Goal: Information Seeking & Learning: Check status

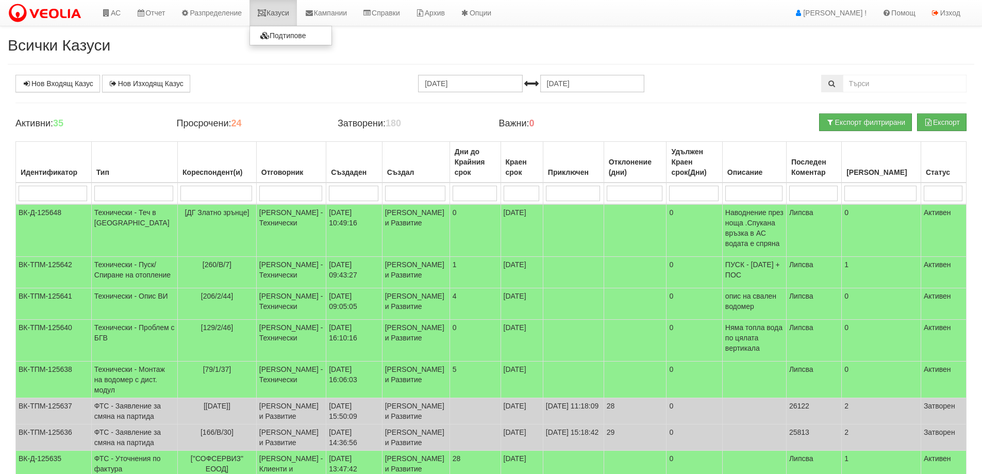
click at [283, 13] on link "Казуси" at bounding box center [272, 13] width 47 height 26
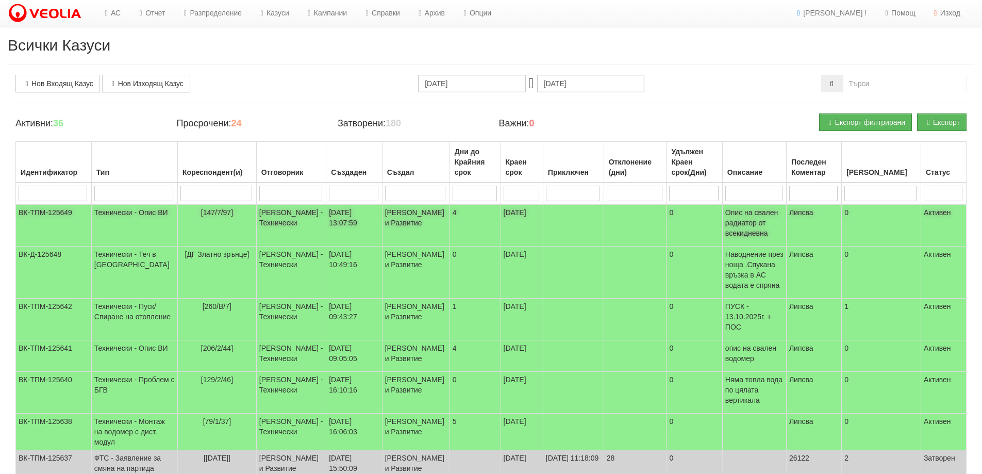
click at [111, 213] on td "Технически - Опис ВИ" at bounding box center [134, 225] width 86 height 42
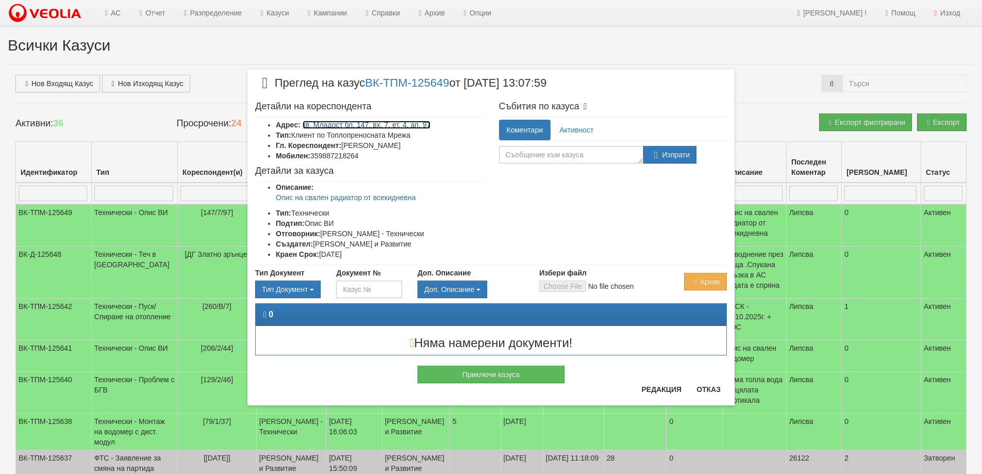
click at [391, 125] on link "кв. Младост бл. 147, вх. 7, ет. 4, ап. 97" at bounding box center [367, 125] width 128 height 8
click at [709, 389] on button "Отказ" at bounding box center [708, 389] width 37 height 16
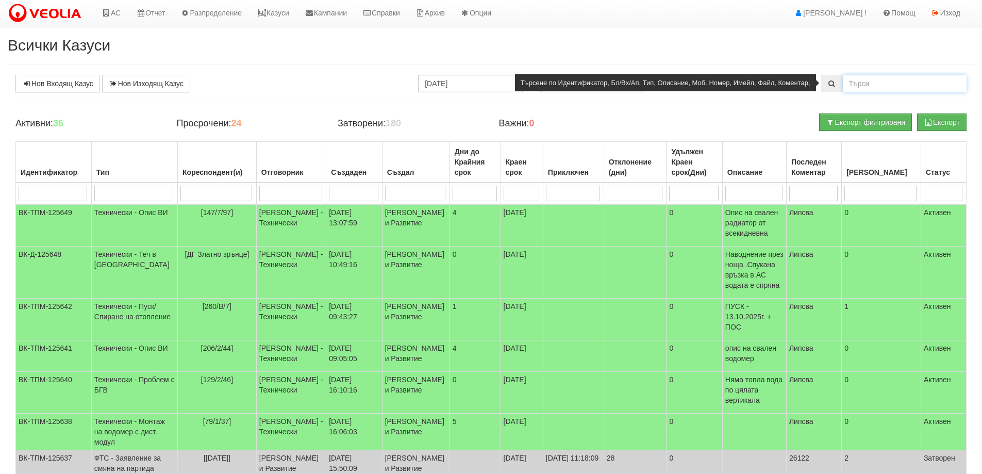
click at [867, 87] on input "text" at bounding box center [905, 84] width 124 height 18
type input "25894"
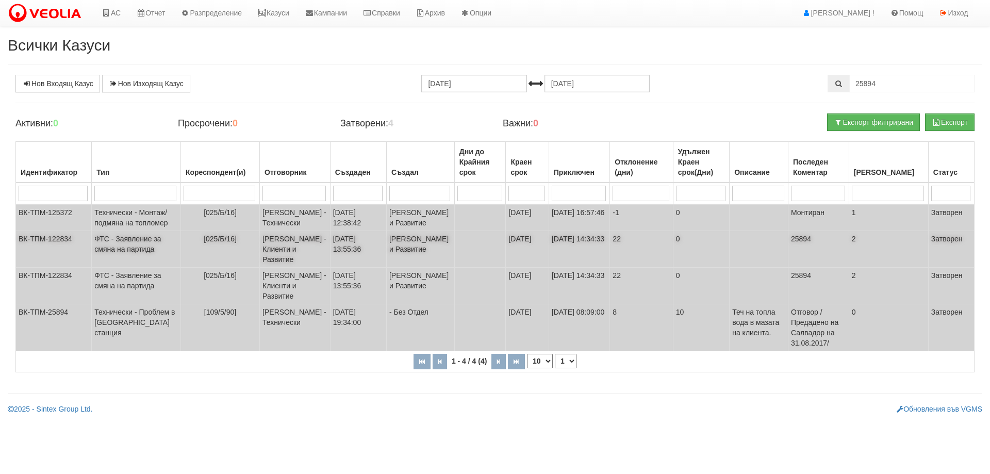
click at [120, 268] on td "ФТС - Заявление за смяна на партида" at bounding box center [136, 249] width 89 height 37
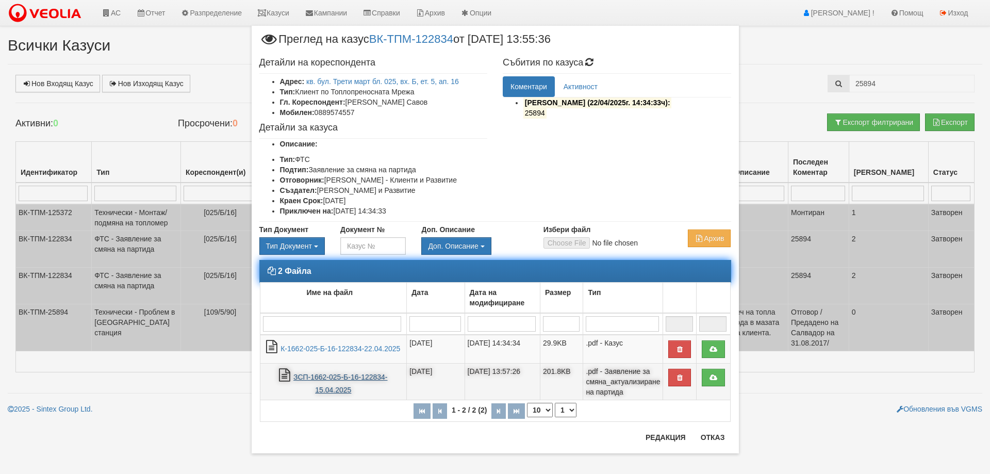
click at [335, 379] on link "ЗСП-1662-025-Б-16-122834-15.04.2025" at bounding box center [340, 383] width 94 height 21
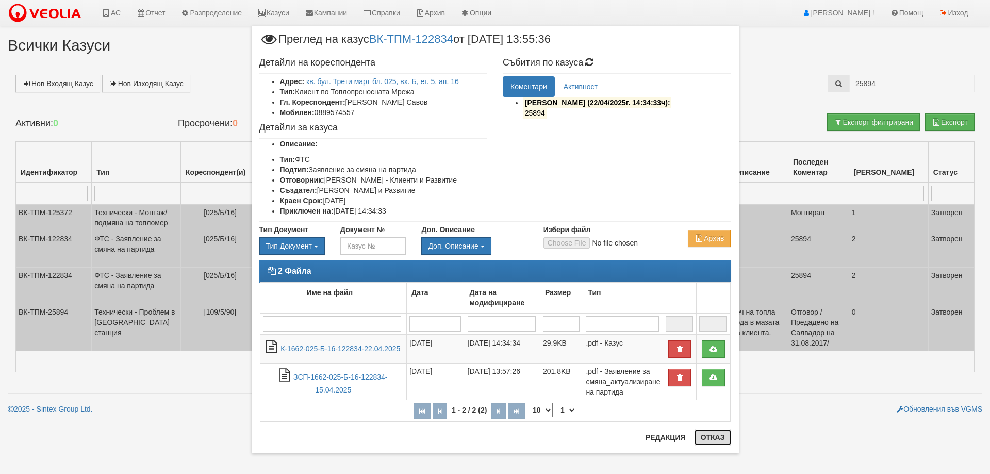
click at [706, 437] on button "Отказ" at bounding box center [712, 437] width 37 height 16
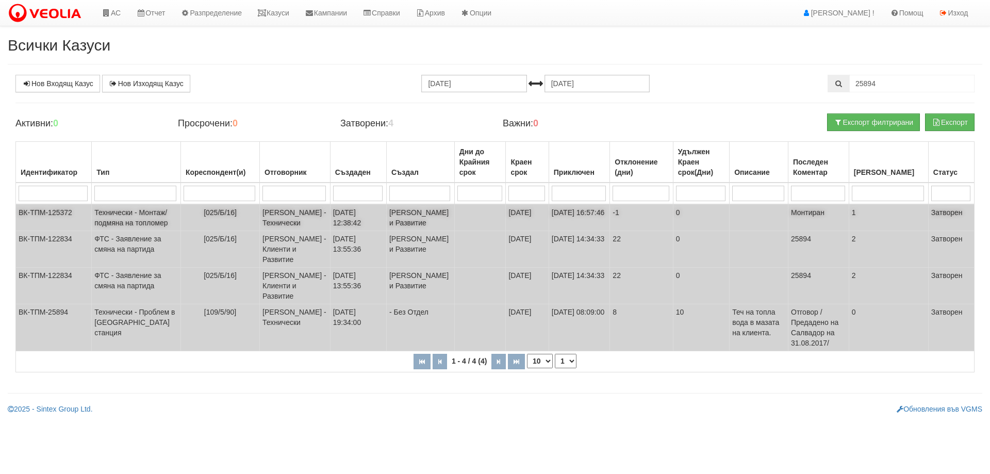
click at [116, 231] on td "Технически - Монтаж/подмяна на топломер" at bounding box center [136, 217] width 89 height 27
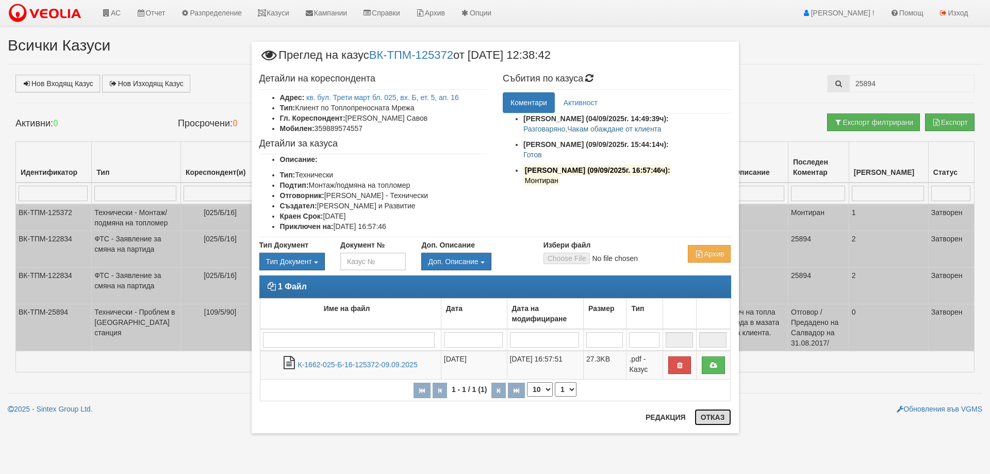
click at [711, 414] on button "Отказ" at bounding box center [712, 417] width 37 height 16
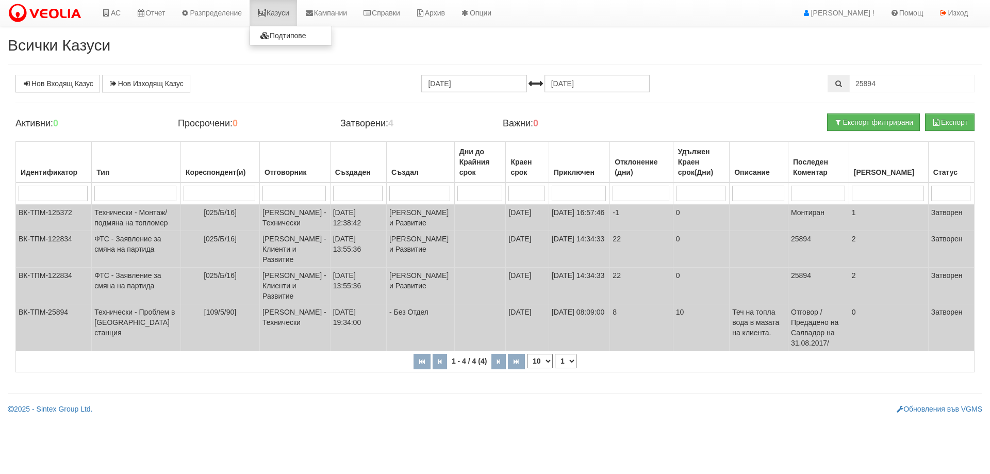
click at [283, 14] on link "Казуси" at bounding box center [272, 13] width 47 height 26
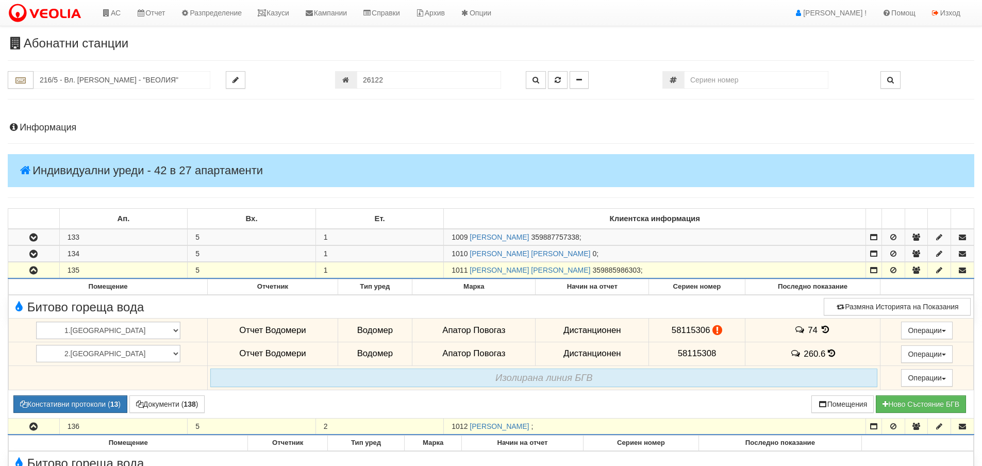
scroll to position [515, 0]
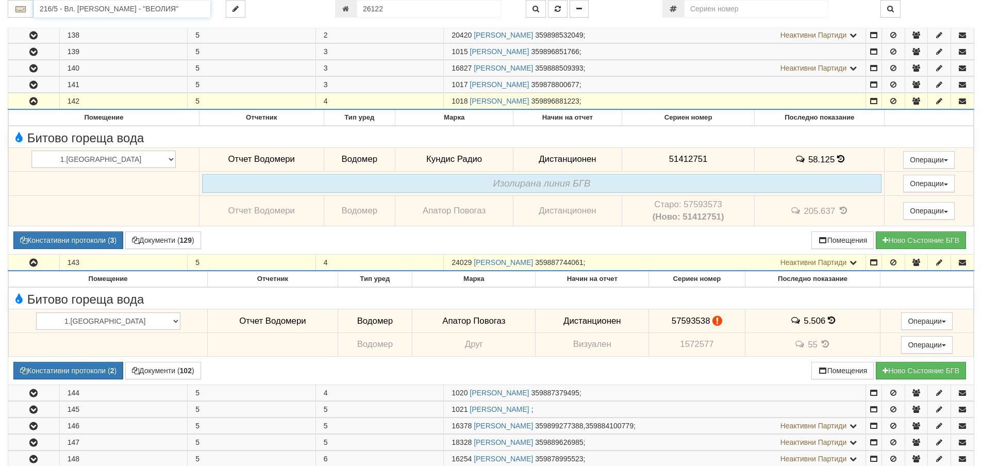
click at [45, 6] on input "216/5 - Вл. Варненчик - "ВЕОЛИЯ"" at bounding box center [122, 9] width 177 height 18
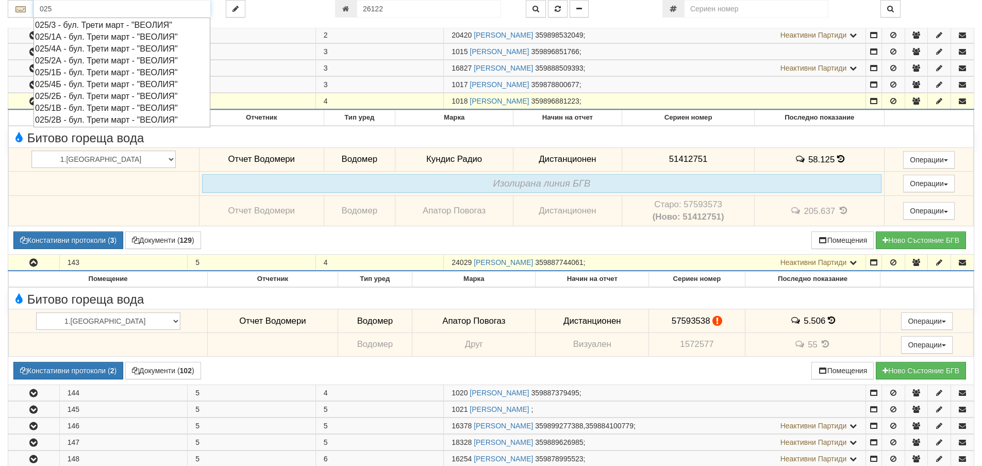
click at [66, 95] on div "025/2Б - бул. Трети март - "ВЕОЛИЯ"" at bounding box center [122, 96] width 174 height 12
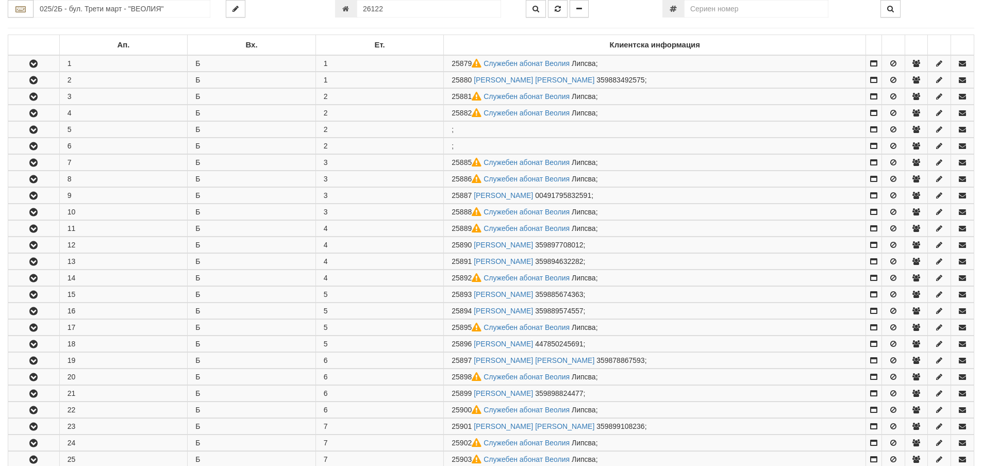
scroll to position [206, 0]
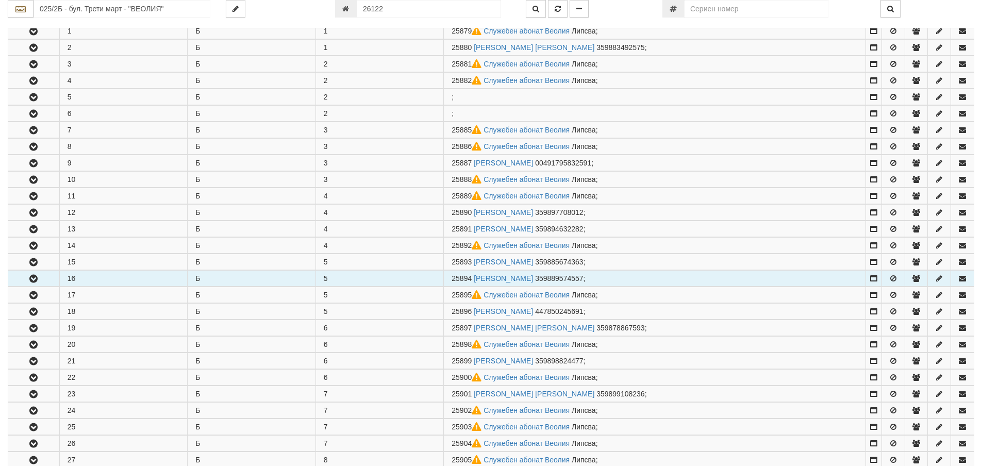
click at [30, 278] on icon "button" at bounding box center [33, 278] width 12 height 7
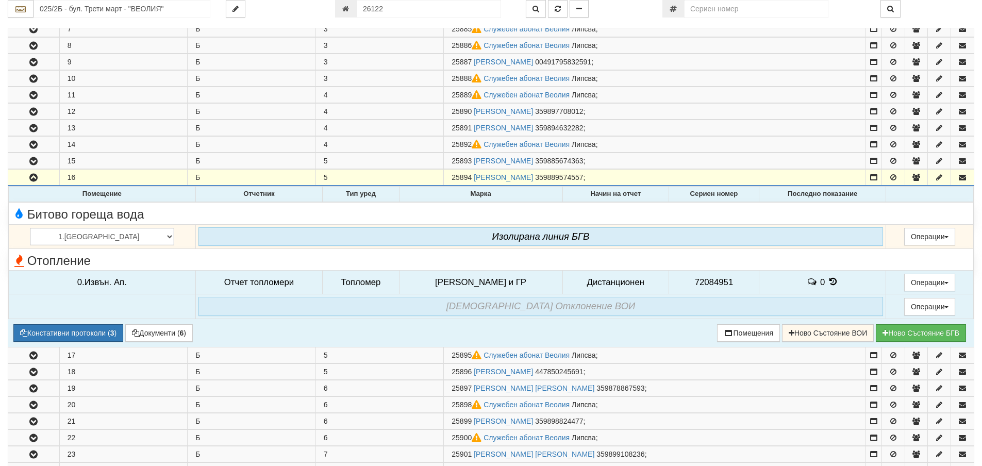
scroll to position [309, 0]
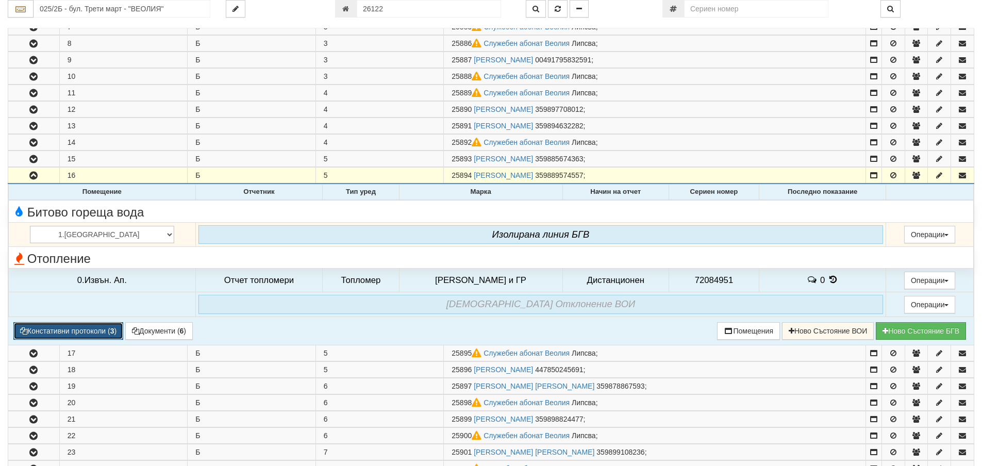
click at [106, 334] on button "Констативни протоколи ( 3 )" at bounding box center [68, 331] width 110 height 18
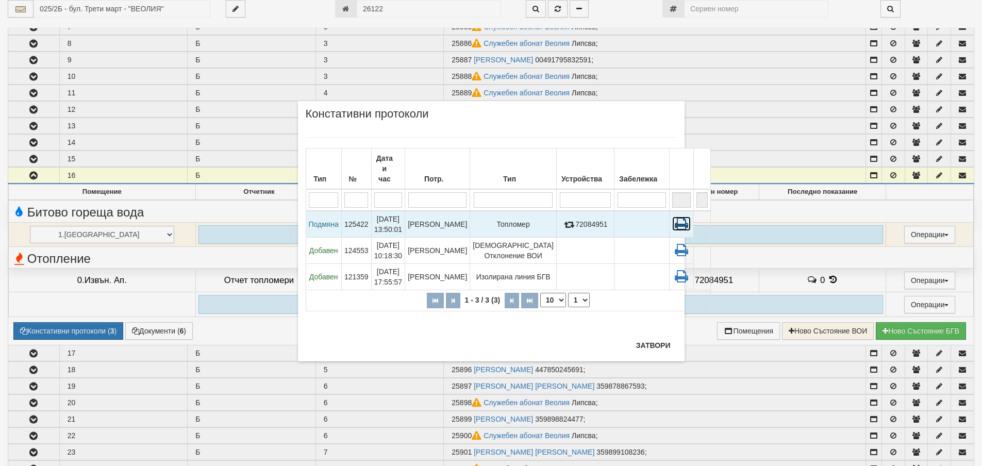
click at [672, 216] on icon at bounding box center [681, 223] width 19 height 14
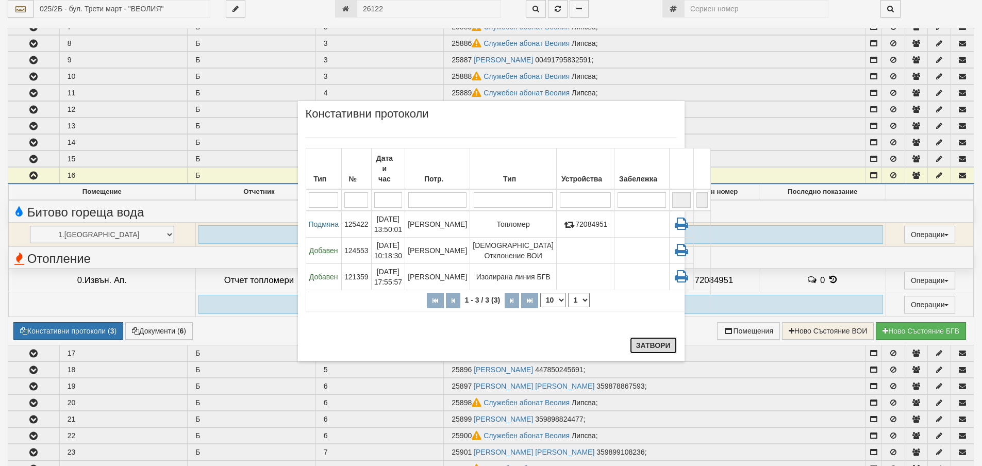
click at [650, 346] on button "Затвори" at bounding box center [653, 345] width 47 height 16
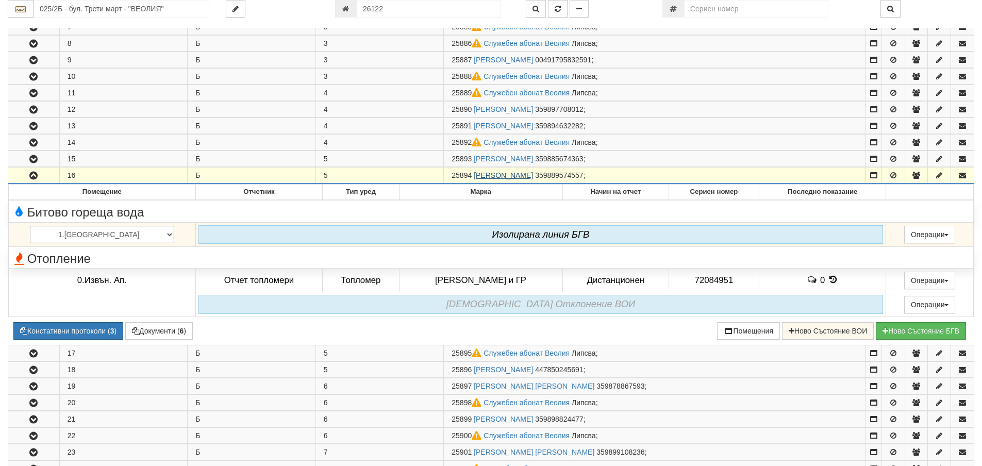
click at [524, 175] on link "ДИМИТЪР КОЛЕВ САВОВ" at bounding box center [503, 175] width 59 height 8
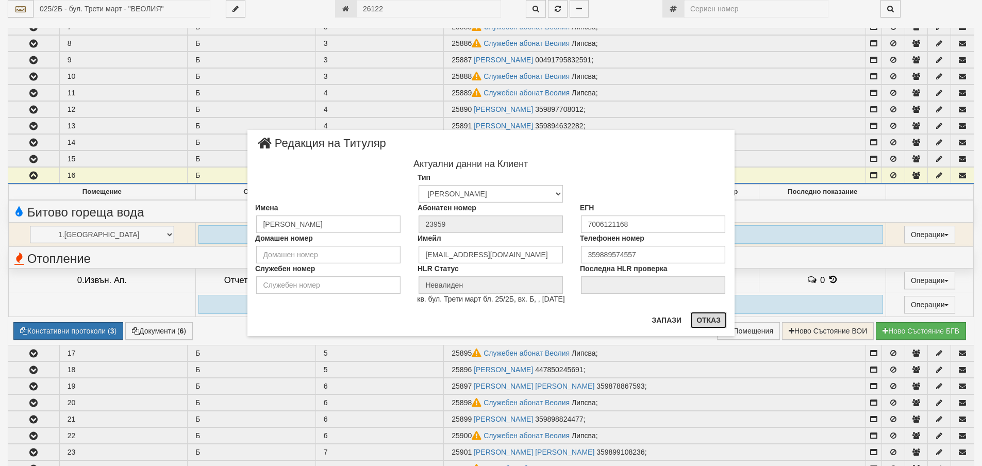
click at [713, 320] on button "Отказ" at bounding box center [708, 320] width 37 height 16
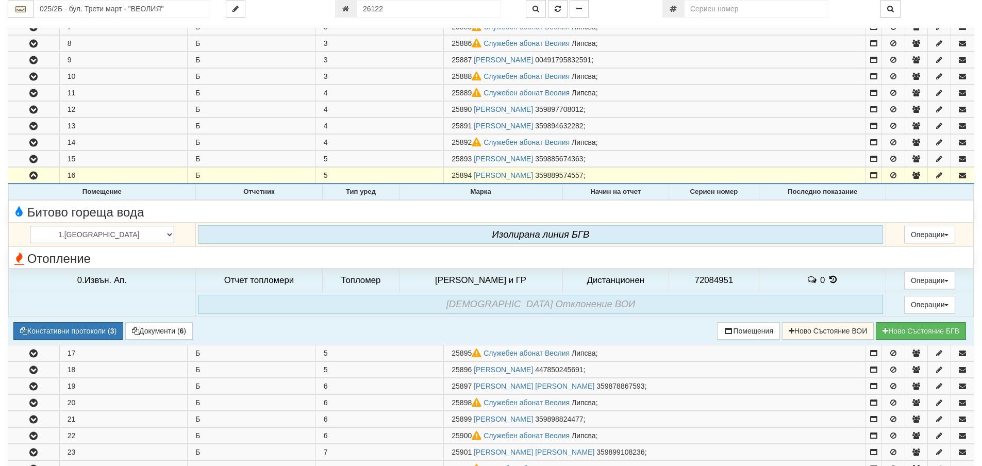
click at [855, 208] on div "Битово гореща вода" at bounding box center [491, 211] width 975 height 16
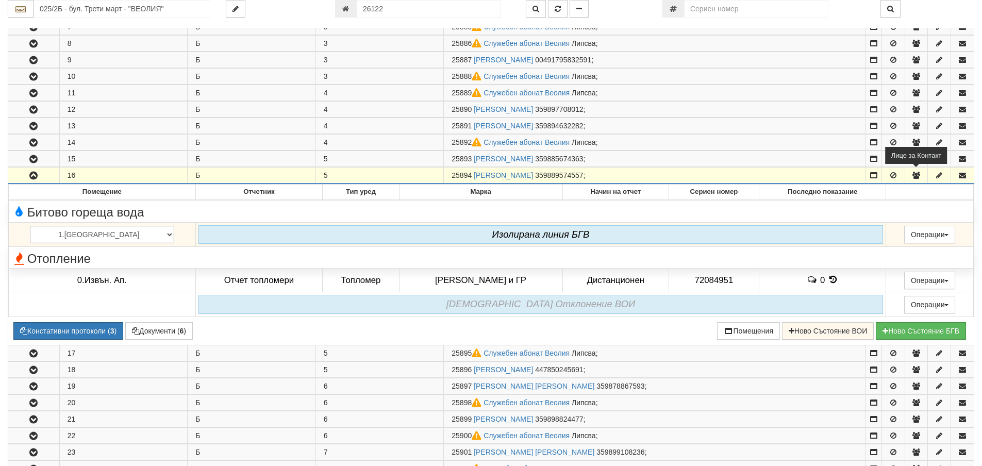
click at [916, 173] on icon "button" at bounding box center [915, 175] width 9 height 7
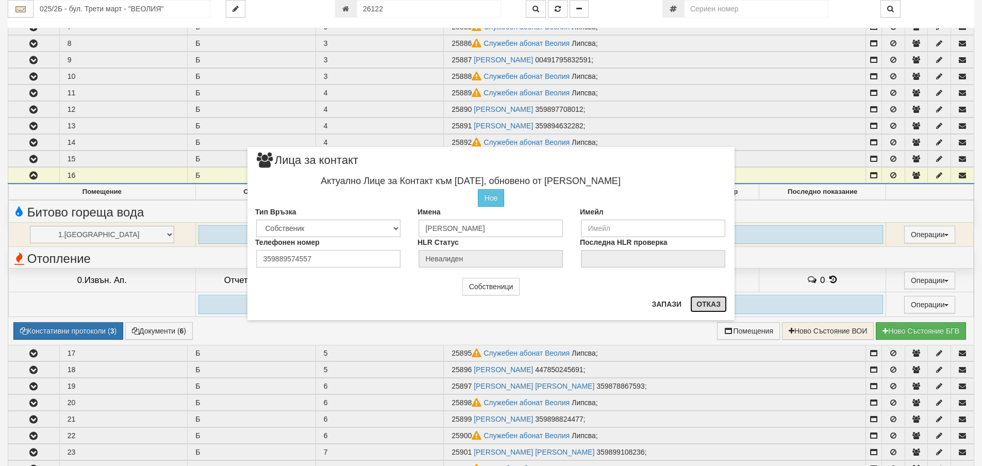
click at [698, 304] on button "Отказ" at bounding box center [708, 304] width 37 height 16
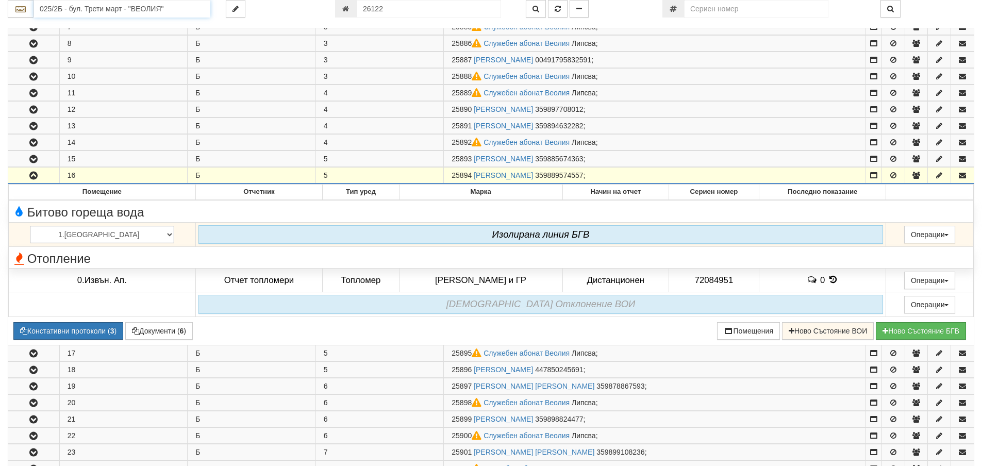
click at [77, 9] on input "025/2Б - бул. Трети март - "ВЕОЛИЯ"" at bounding box center [122, 9] width 177 height 18
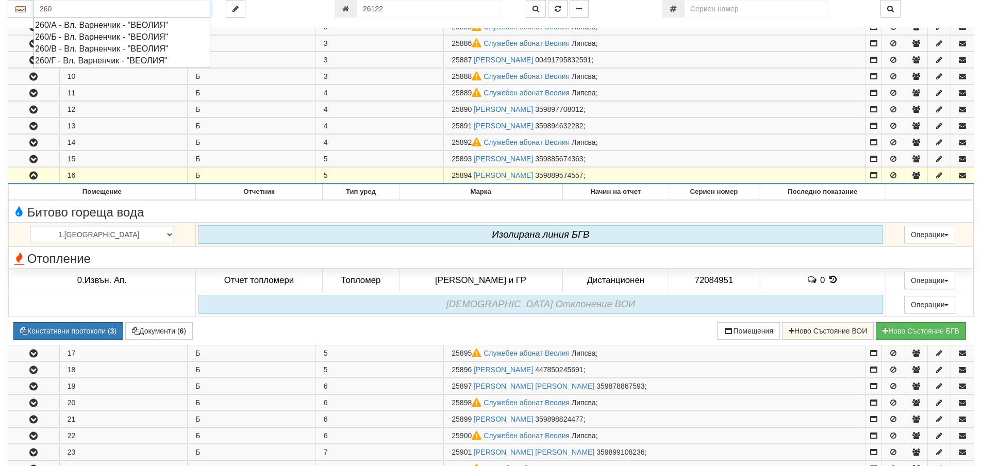
click at [81, 61] on div "260/Г - Вл. Варненчик - "ВЕОЛИЯ"" at bounding box center [122, 61] width 174 height 12
type input "260/Г - Вл. Варненчик - "ВЕОЛИЯ""
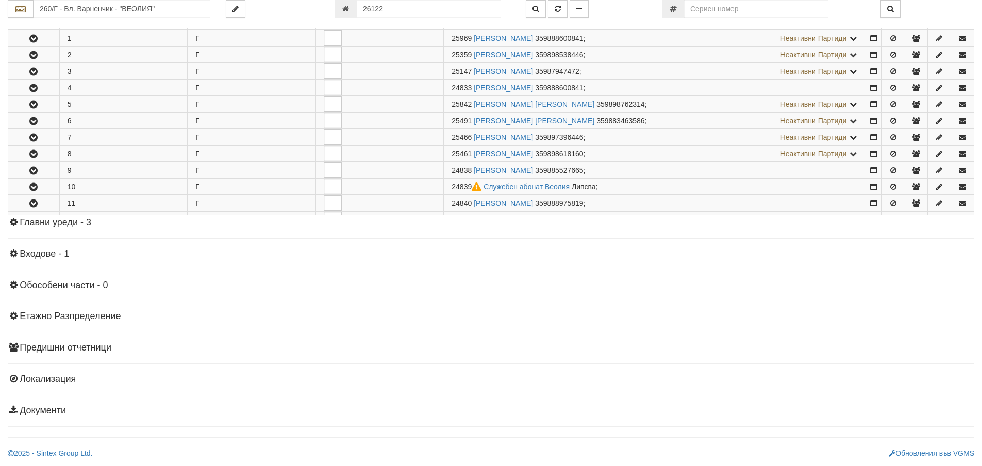
scroll to position [0, 0]
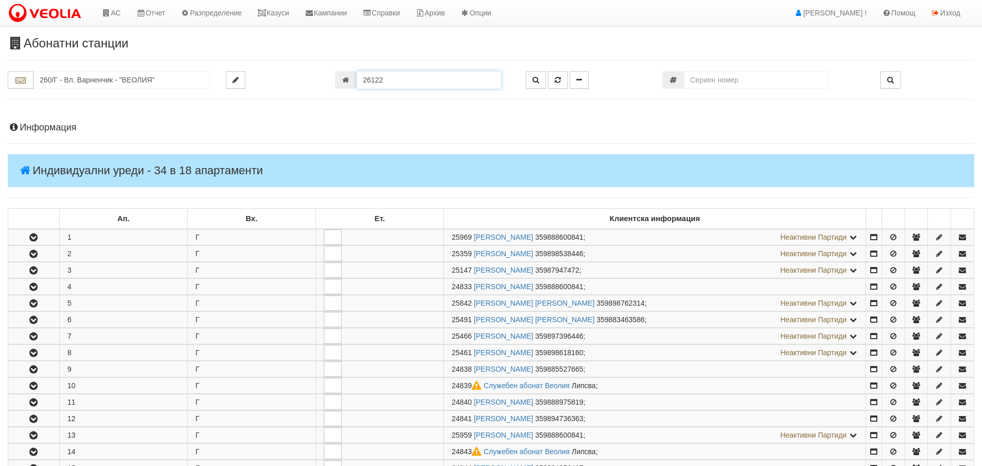
click at [390, 78] on input "26122" at bounding box center [429, 80] width 144 height 18
type input "25894"
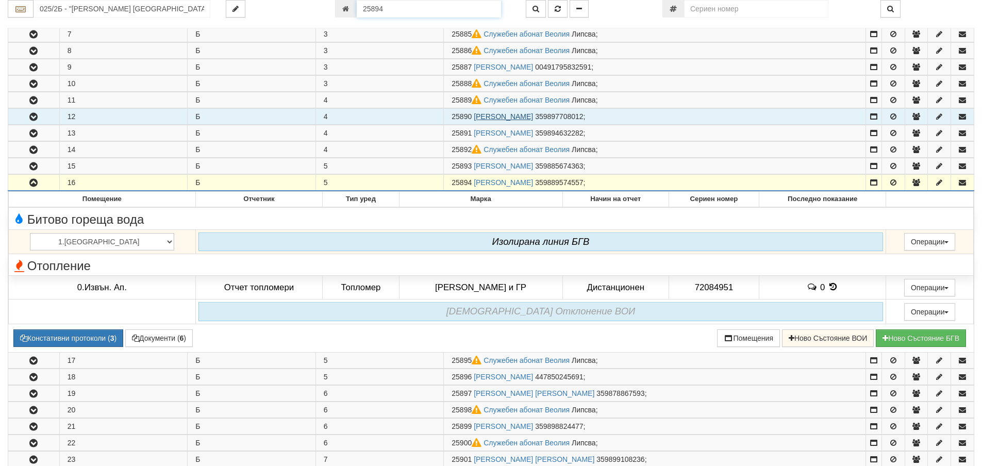
scroll to position [296, 0]
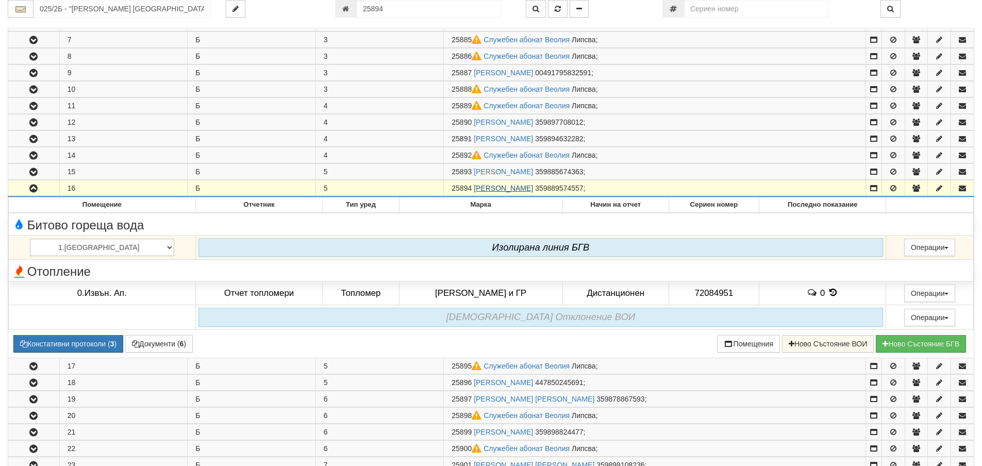
click at [524, 187] on link "ДИМИТЪР КОЛЕВ САВОВ" at bounding box center [503, 188] width 59 height 8
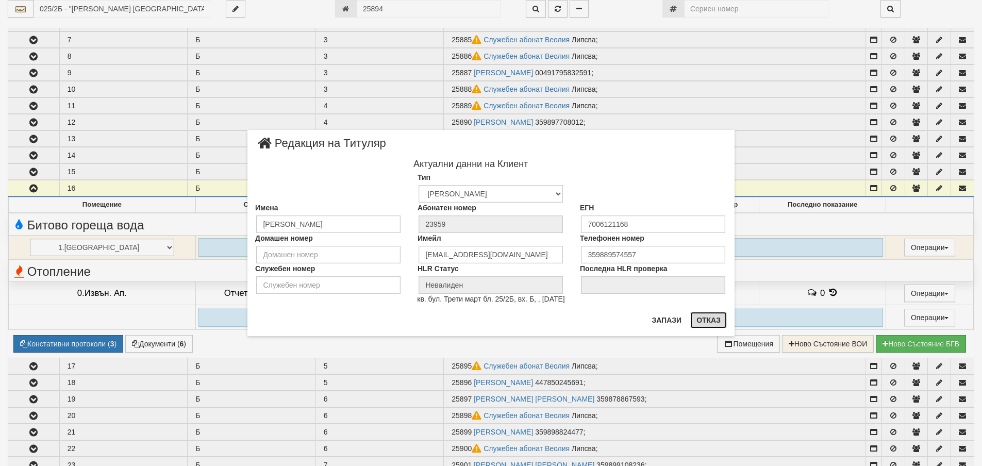
click at [707, 322] on button "Отказ" at bounding box center [708, 320] width 37 height 16
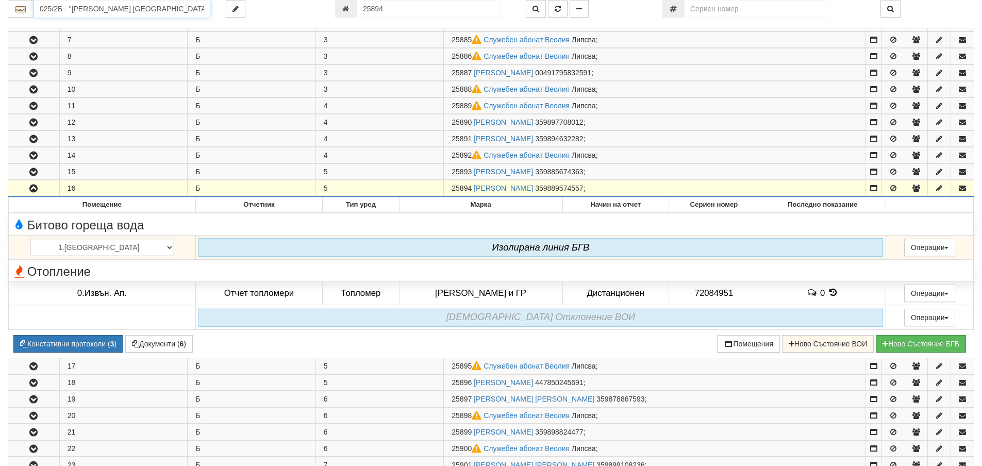
click at [61, 9] on input "025/2Б - "ВЕОЛИЯ ЕНЕРДЖИ ВАРНА " ЕАД" at bounding box center [122, 9] width 177 height 18
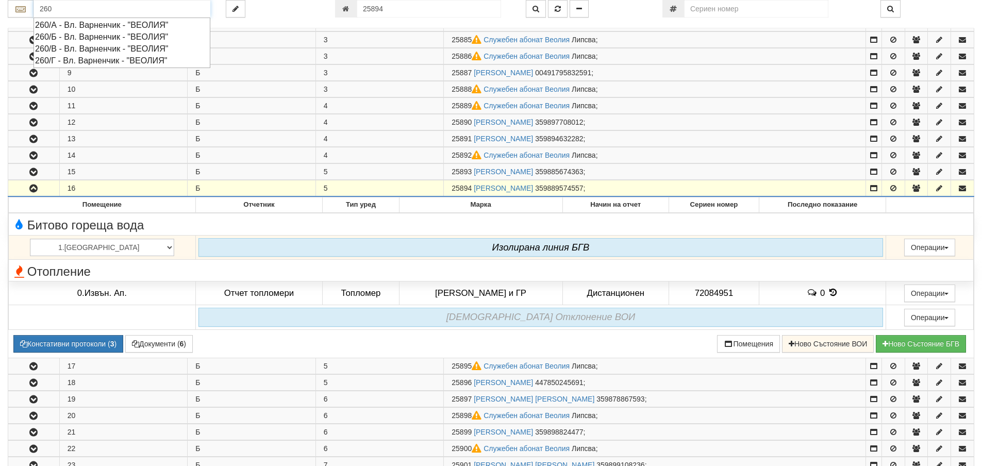
click at [65, 60] on div "260/Г - Вл. Варненчик - "ВЕОЛИЯ"" at bounding box center [122, 61] width 174 height 12
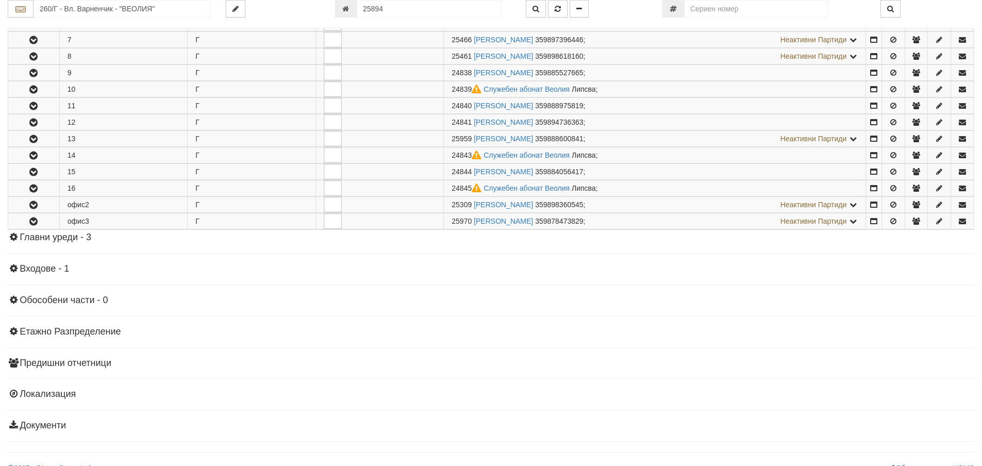
scroll to position [0, 0]
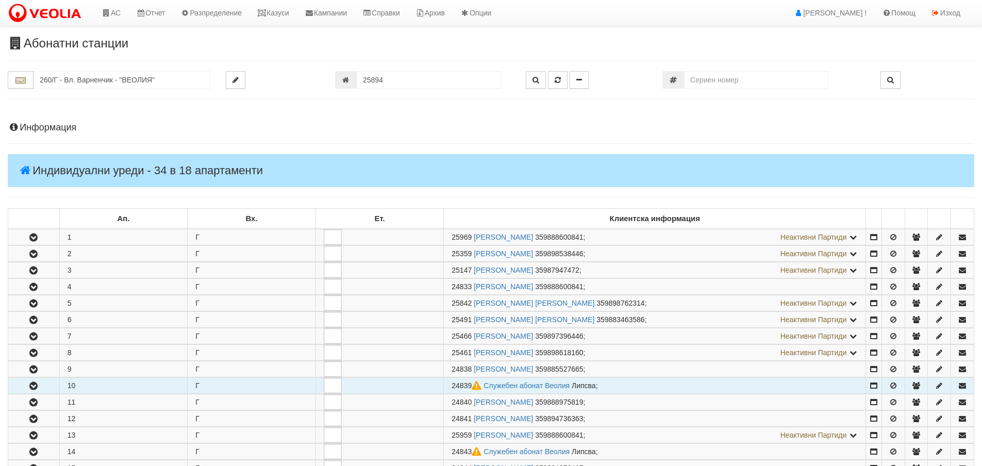
click at [28, 386] on icon "button" at bounding box center [33, 385] width 12 height 7
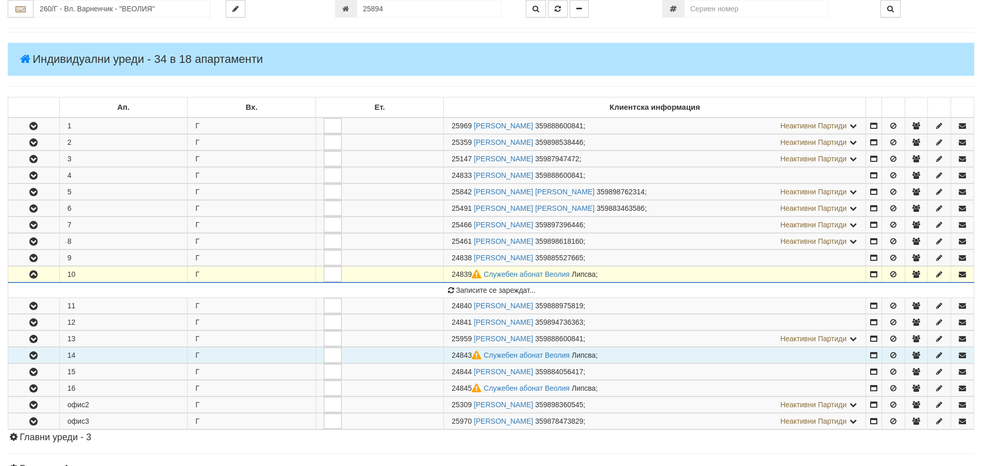
scroll to position [155, 0]
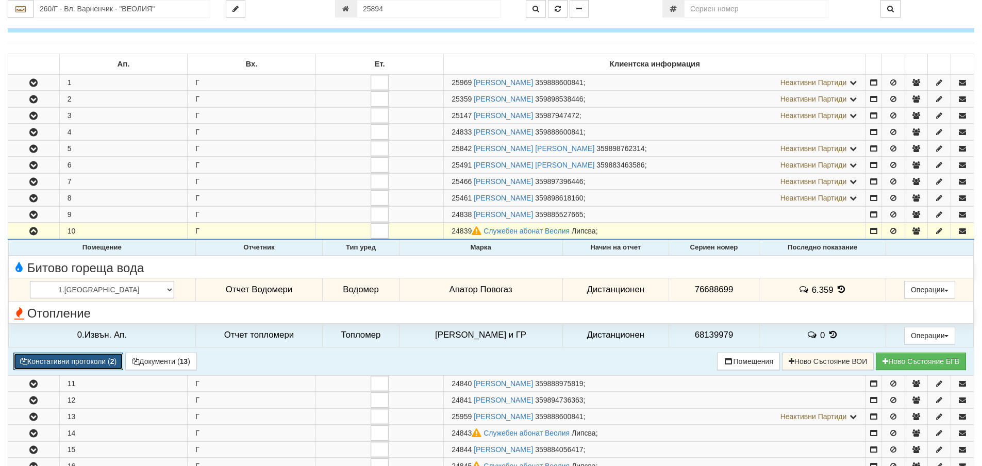
click at [51, 363] on button "Констативни протоколи ( 2 )" at bounding box center [68, 362] width 110 height 18
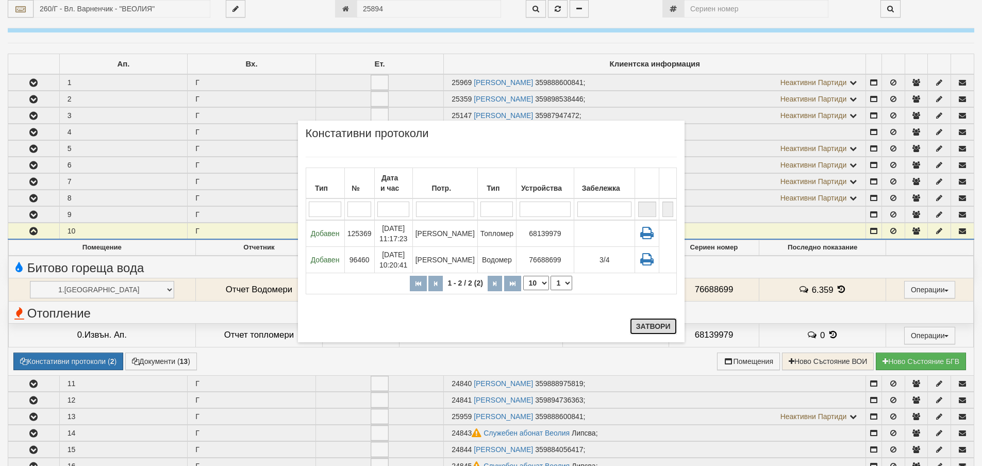
click at [654, 324] on button "Затвори" at bounding box center [653, 326] width 47 height 16
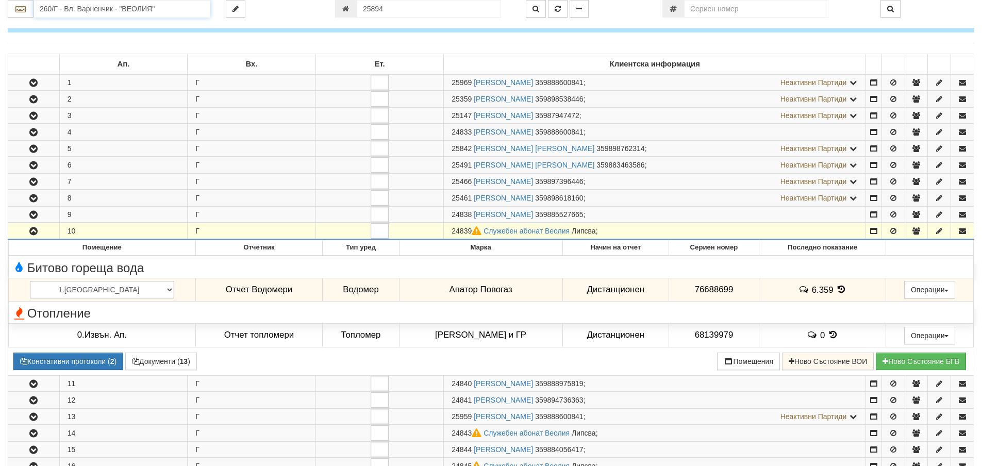
click at [79, 5] on input "260/Г - Вл. Варненчик - "ВЕОЛИЯ"" at bounding box center [122, 9] width 177 height 18
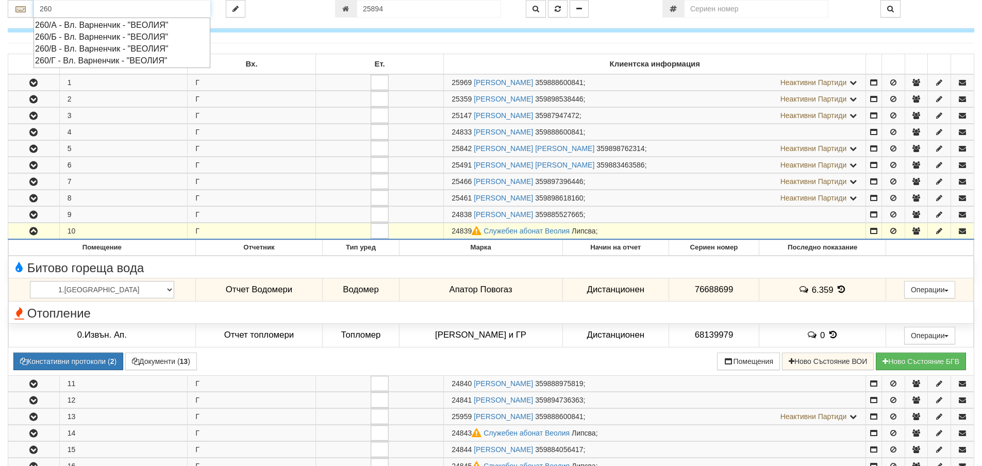
click at [65, 38] on div "260/Б - Вл. Варненчик - "ВЕОЛИЯ"" at bounding box center [122, 37] width 174 height 12
type input "260/Б - Вл. Варненчик - "ВЕОЛИЯ""
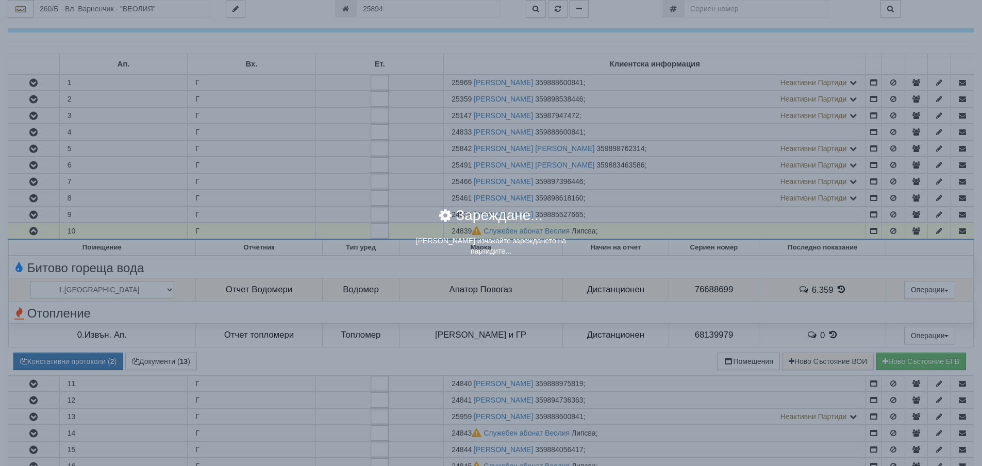
scroll to position [0, 0]
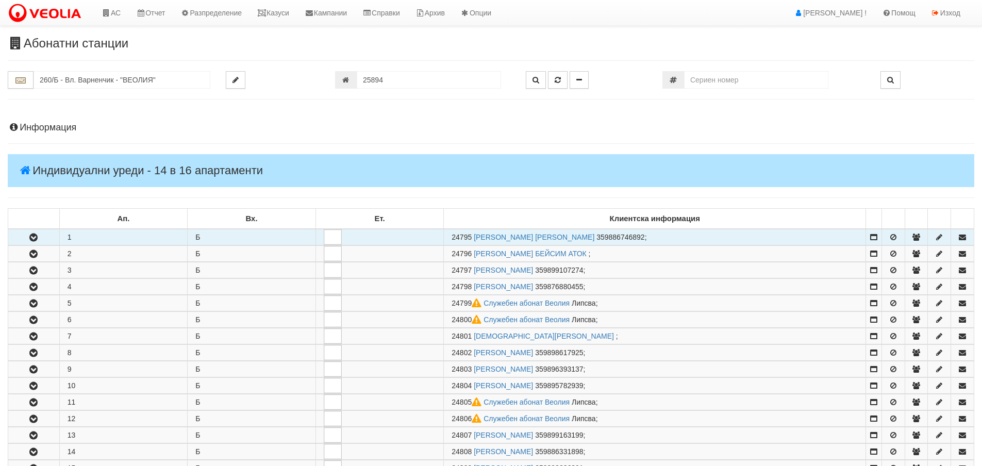
click at [38, 238] on icon "button" at bounding box center [33, 237] width 12 height 7
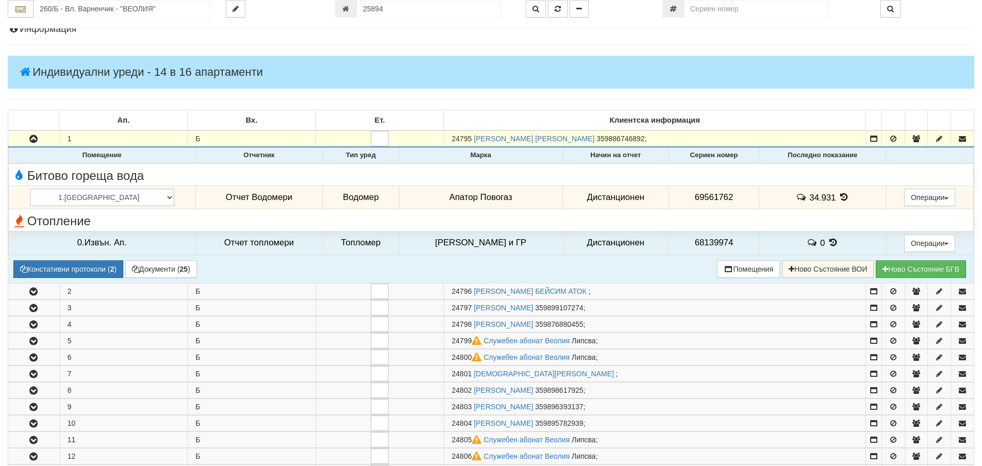
scroll to position [103, 0]
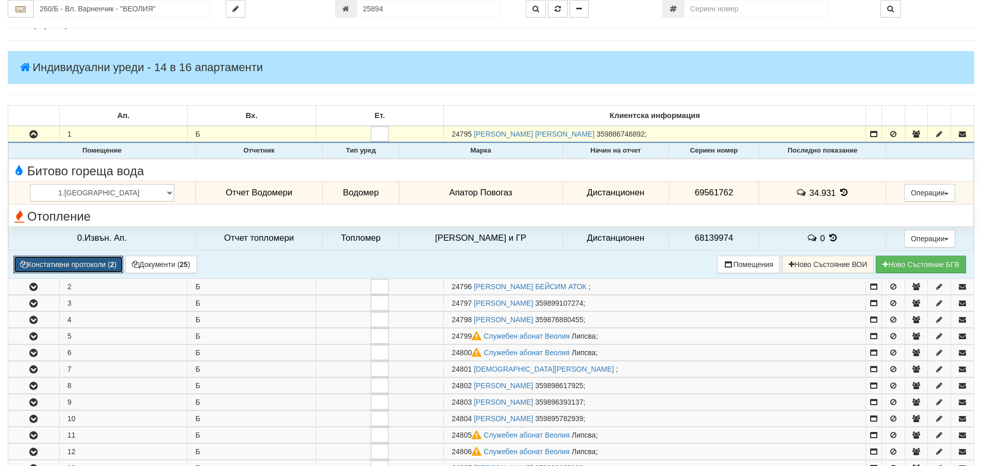
click at [90, 259] on button "Констативни протоколи ( 2 )" at bounding box center [68, 265] width 110 height 18
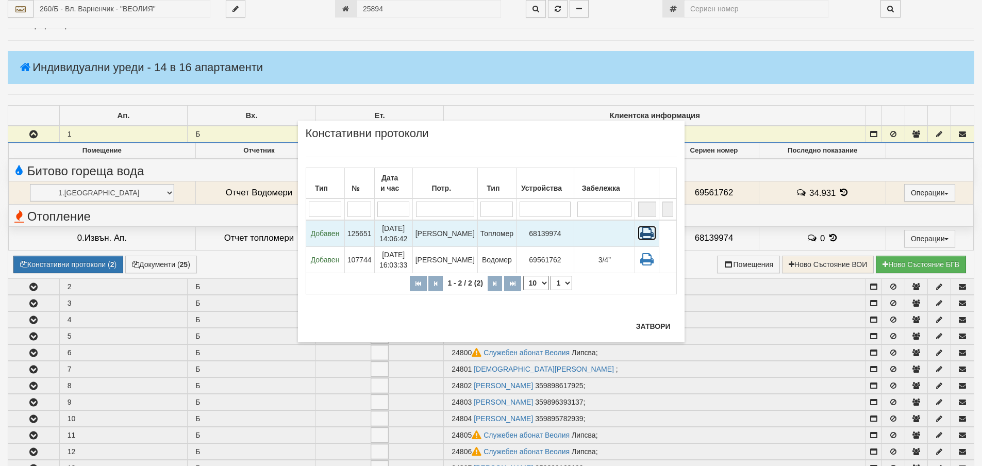
click at [644, 231] on icon at bounding box center [647, 233] width 19 height 14
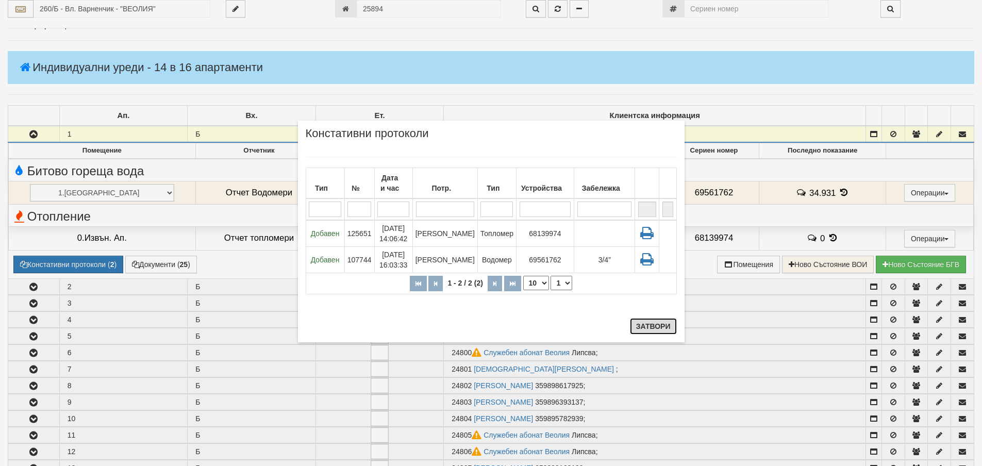
click at [666, 325] on button "Затвори" at bounding box center [653, 326] width 47 height 16
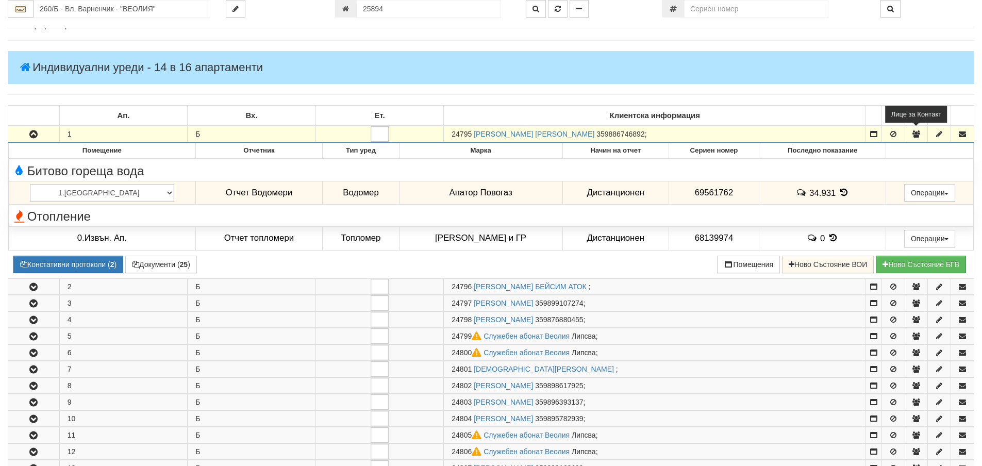
click at [919, 134] on icon "button" at bounding box center [915, 133] width 9 height 7
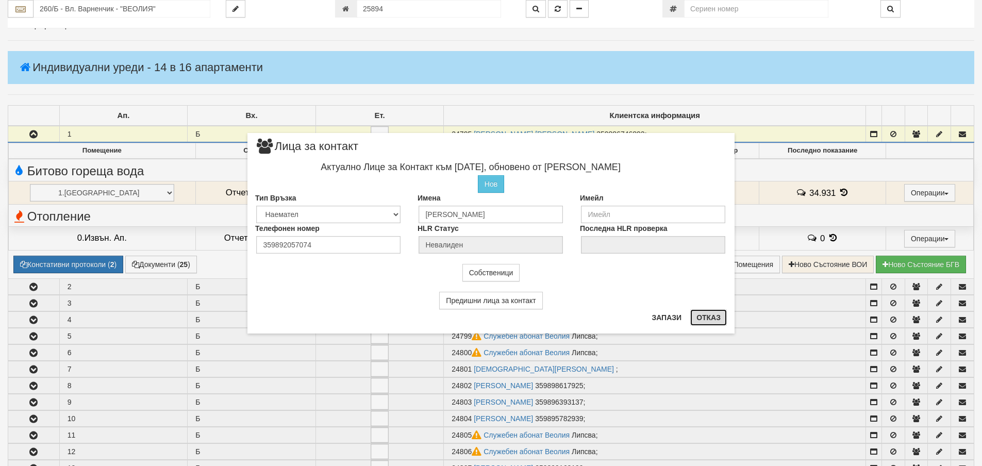
click at [703, 317] on button "Отказ" at bounding box center [708, 317] width 37 height 16
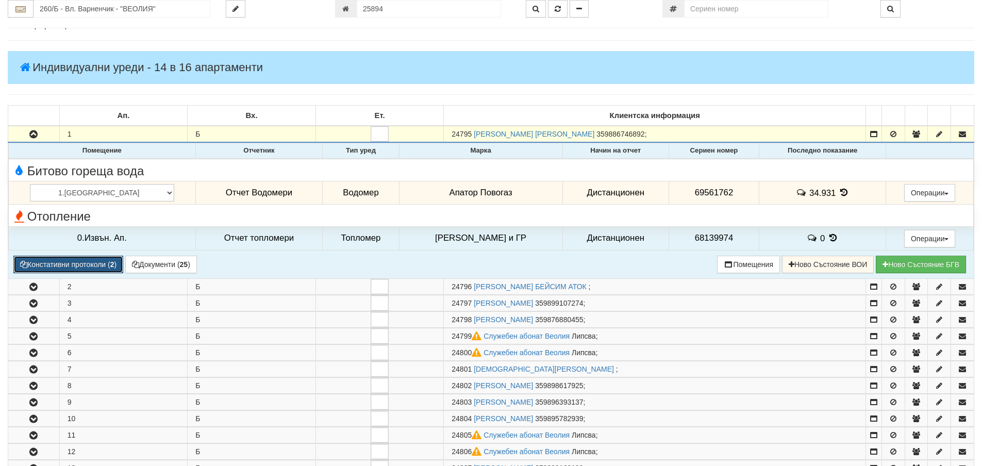
click at [66, 262] on button "Констативни протоколи ( 2 )" at bounding box center [68, 265] width 110 height 18
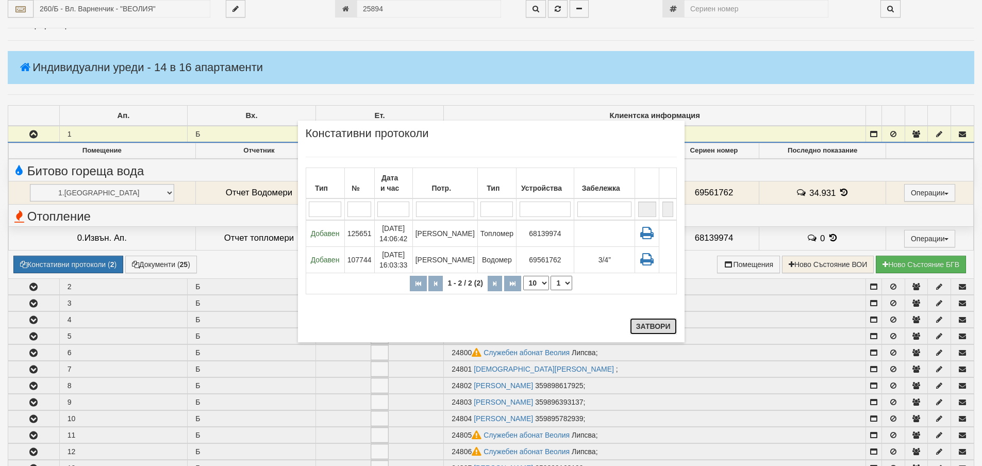
click at [659, 325] on button "Затвори" at bounding box center [653, 326] width 47 height 16
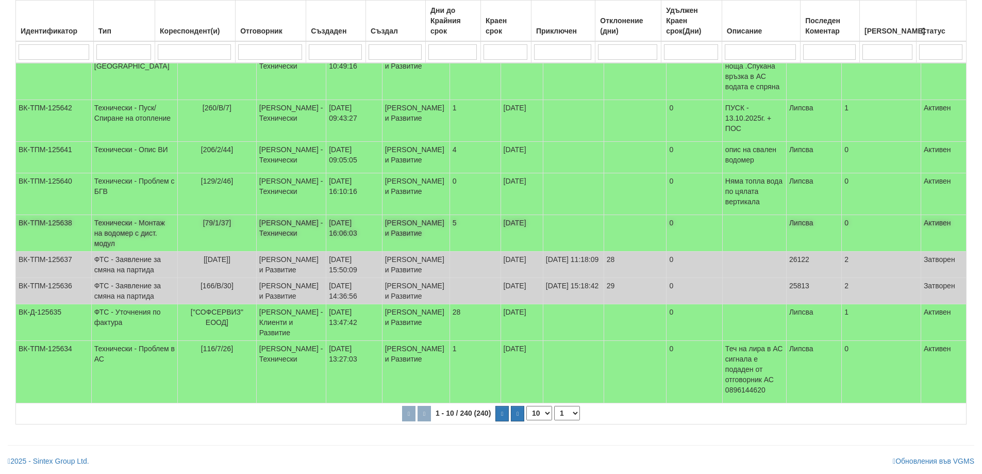
scroll to position [206, 0]
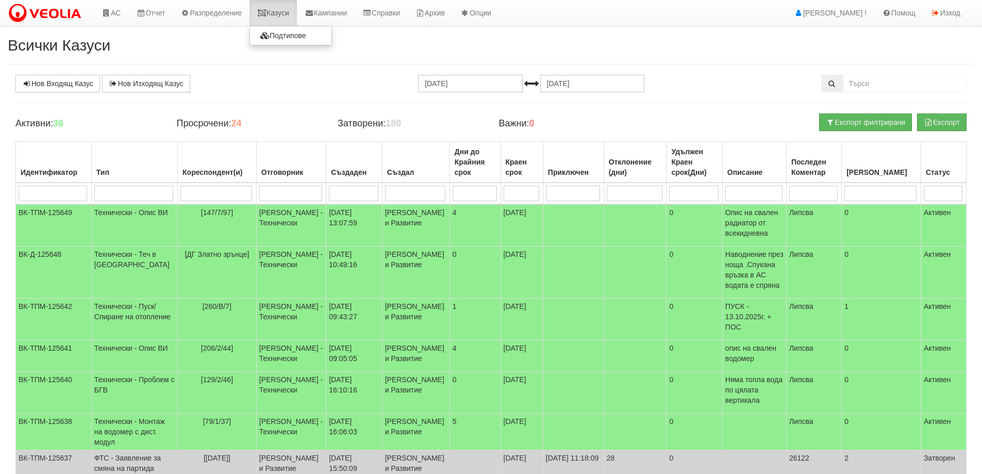
click at [285, 14] on link "Казуси" at bounding box center [272, 13] width 47 height 26
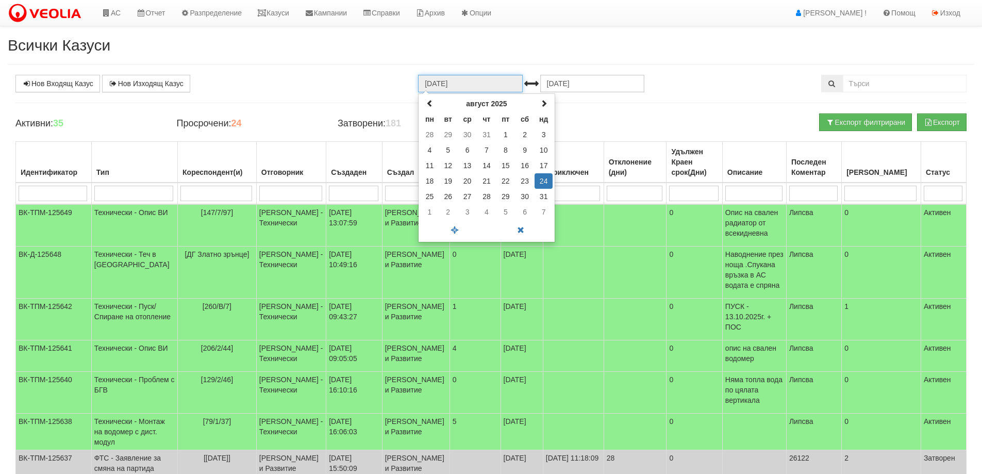
click at [432, 88] on input "[DATE]" at bounding box center [470, 84] width 104 height 18
click at [430, 104] on span at bounding box center [429, 102] width 7 height 7
click at [450, 133] on td "1" at bounding box center [448, 134] width 19 height 15
type input "[DATE]"
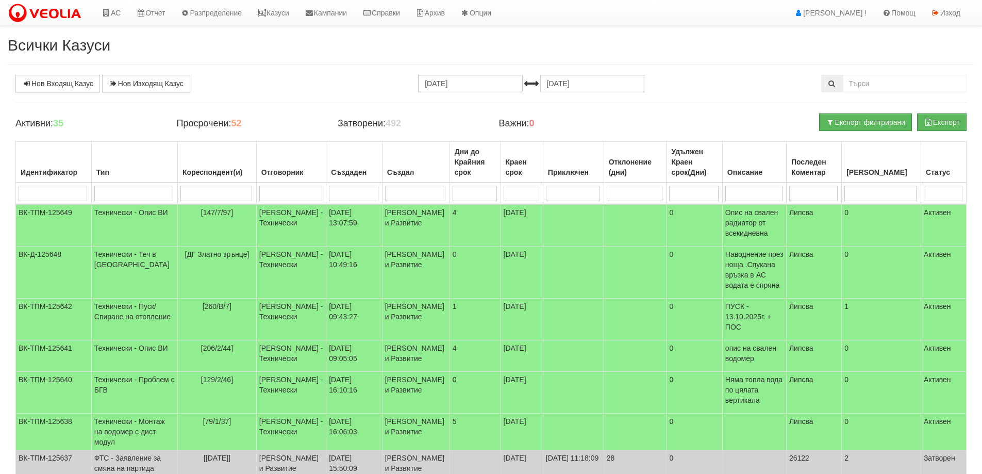
click at [127, 194] on input "search" at bounding box center [133, 193] width 79 height 15
type input "с"
type input "смяна"
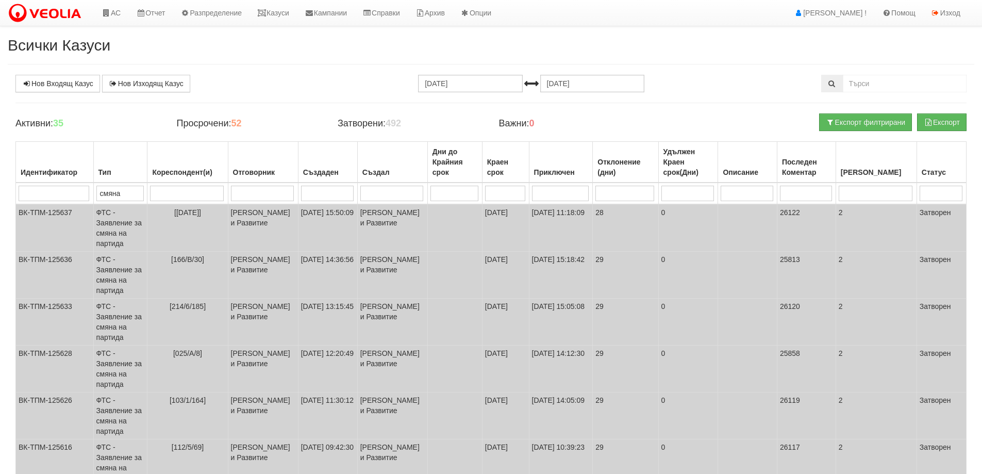
type input "смяна"
type input "смяна на"
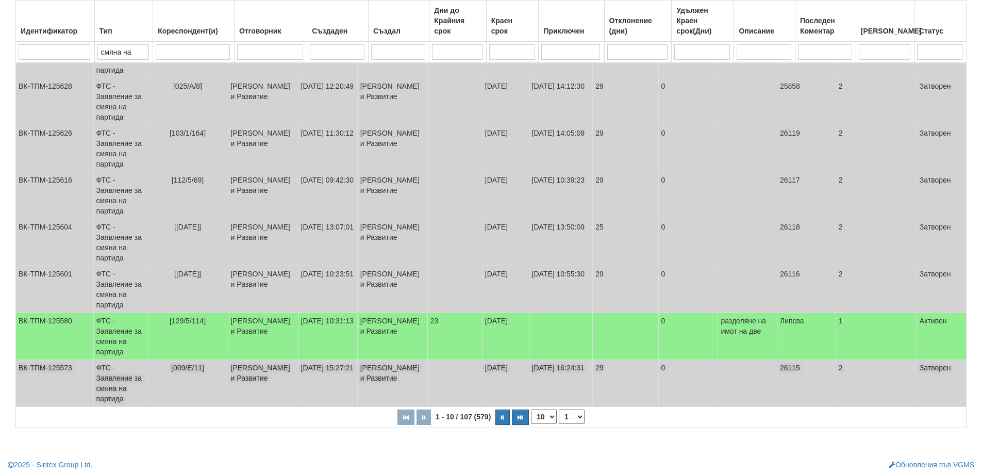
scroll to position [271, 0]
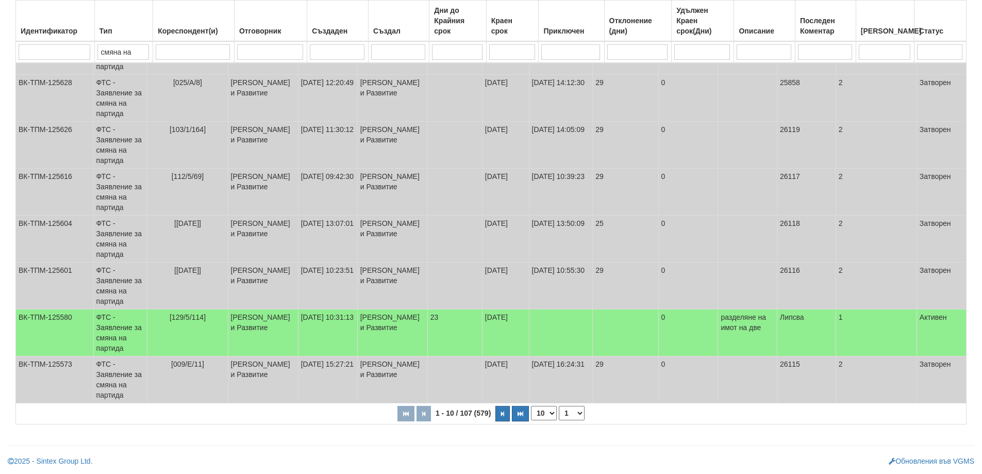
type input "смяна на"
click at [554, 412] on select "10 20 30 40" at bounding box center [544, 413] width 26 height 14
select select "40"
click at [533, 420] on select "10 20 30 40" at bounding box center [544, 413] width 26 height 14
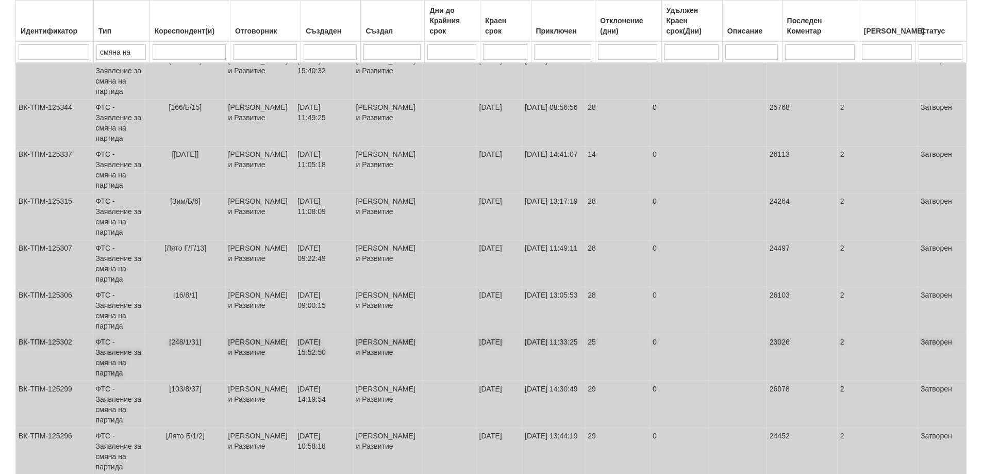
scroll to position [1678, 0]
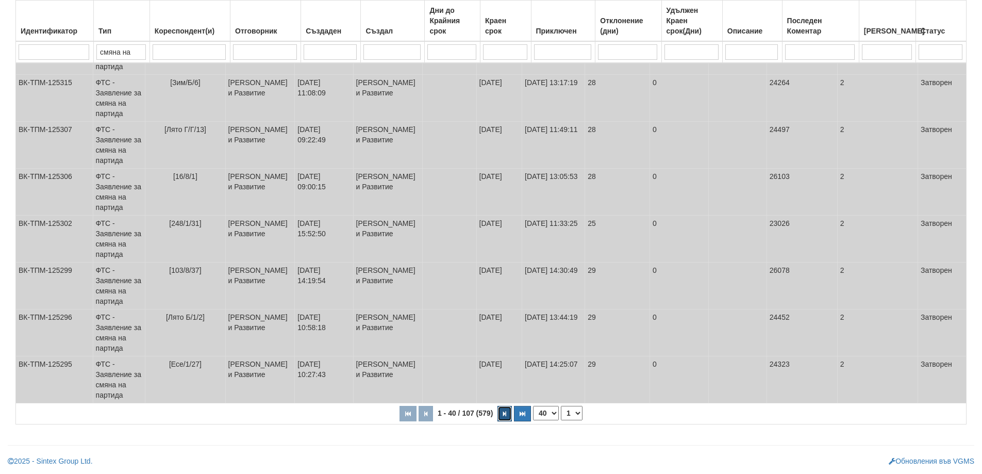
click at [507, 413] on button "button" at bounding box center [504, 413] width 14 height 15
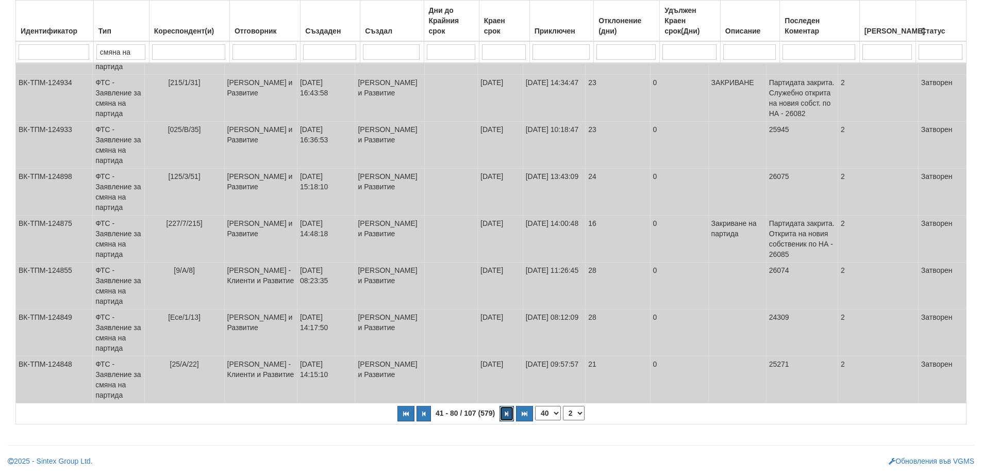
click at [507, 415] on icon "button" at bounding box center [506, 414] width 3 height 6
select select "3"
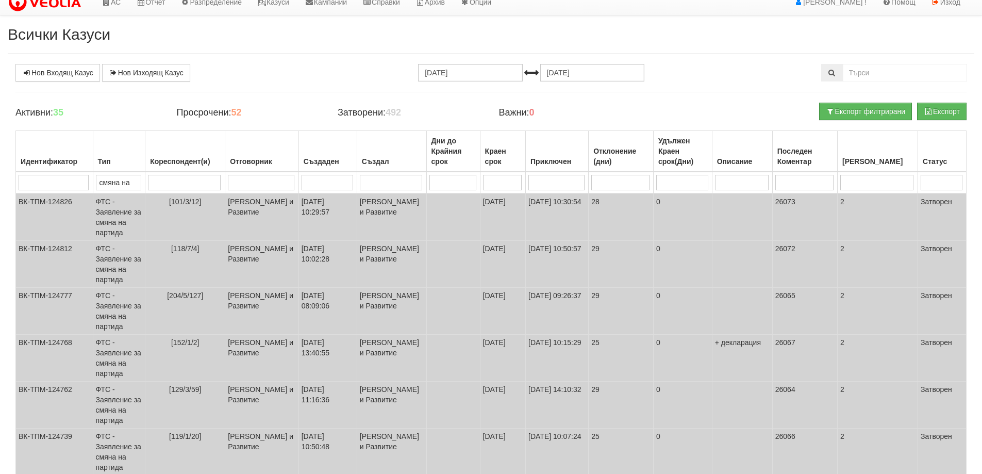
scroll to position [0, 0]
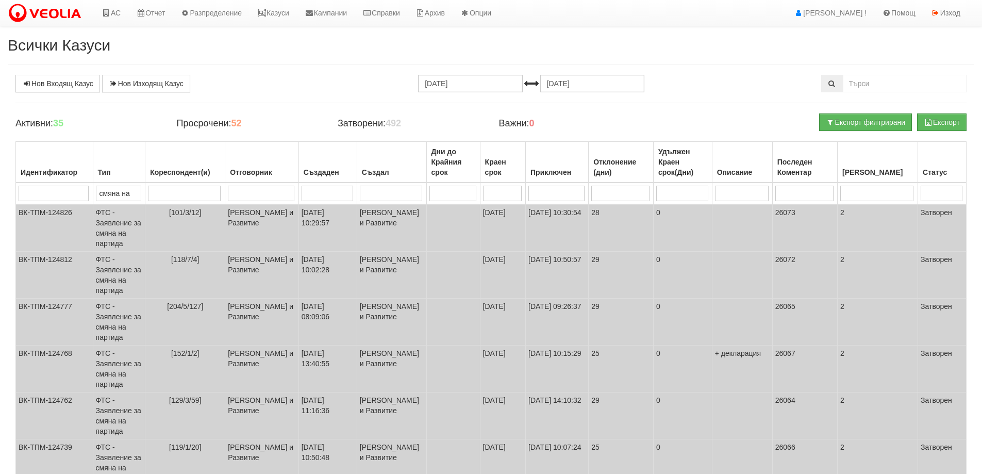
drag, startPoint x: 132, startPoint y: 194, endPoint x: 57, endPoint y: 190, distance: 75.4
click at [57, 190] on tr "смяна на" at bounding box center [491, 193] width 950 height 22
select select "1"
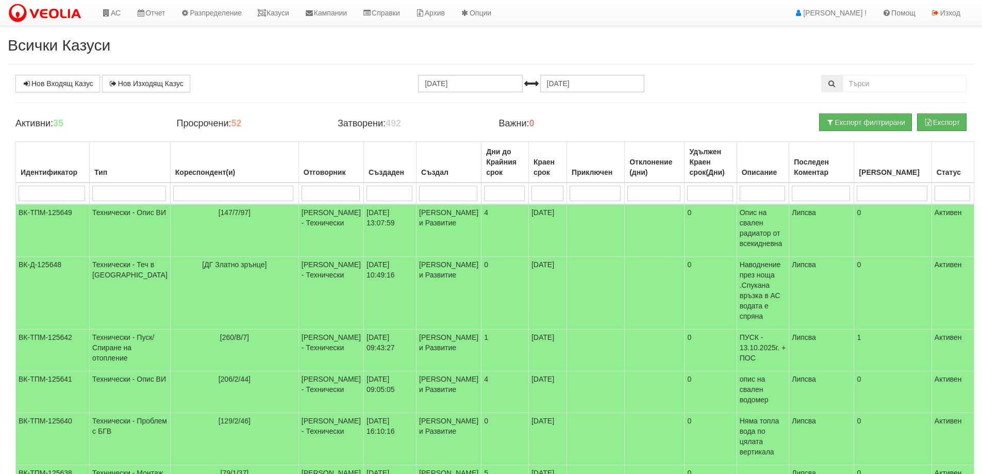
click at [302, 193] on input "search" at bounding box center [331, 193] width 58 height 15
type input "миг"
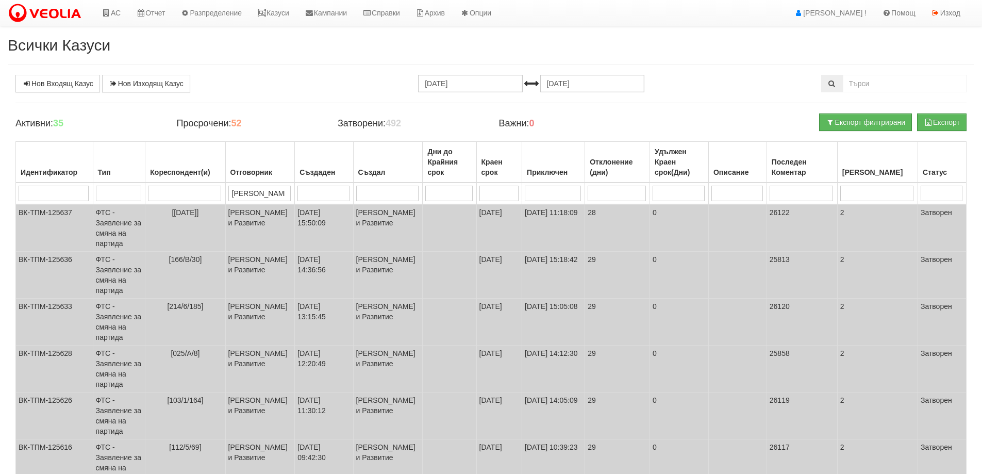
type input "миглена"
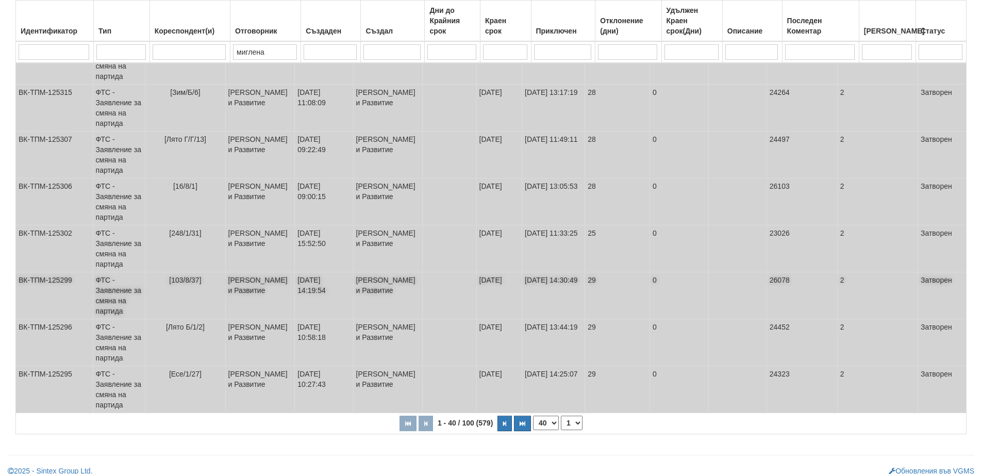
scroll to position [1678, 0]
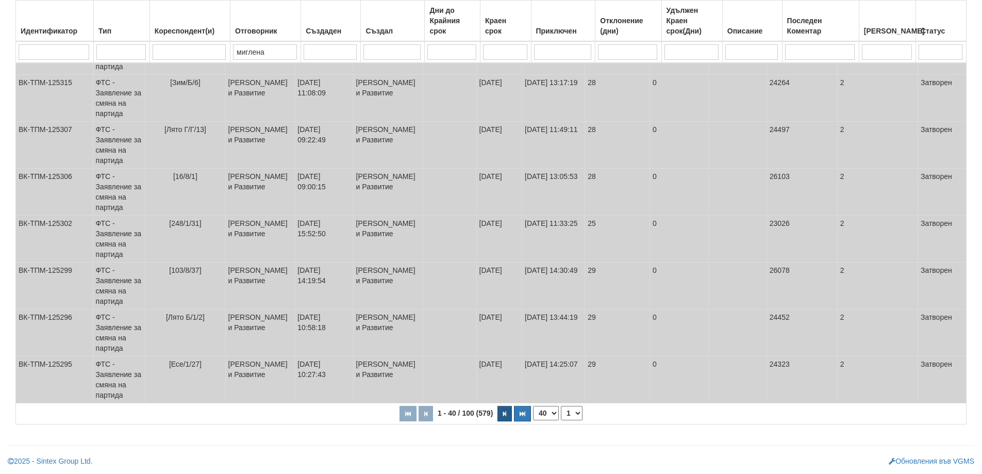
type input "миглена"
click at [504, 414] on icon "button" at bounding box center [504, 414] width 3 height 6
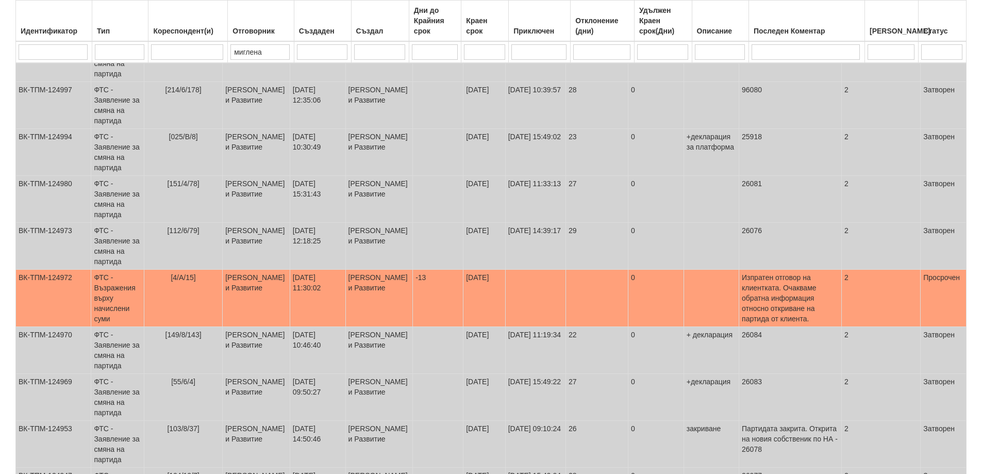
scroll to position [1340, 0]
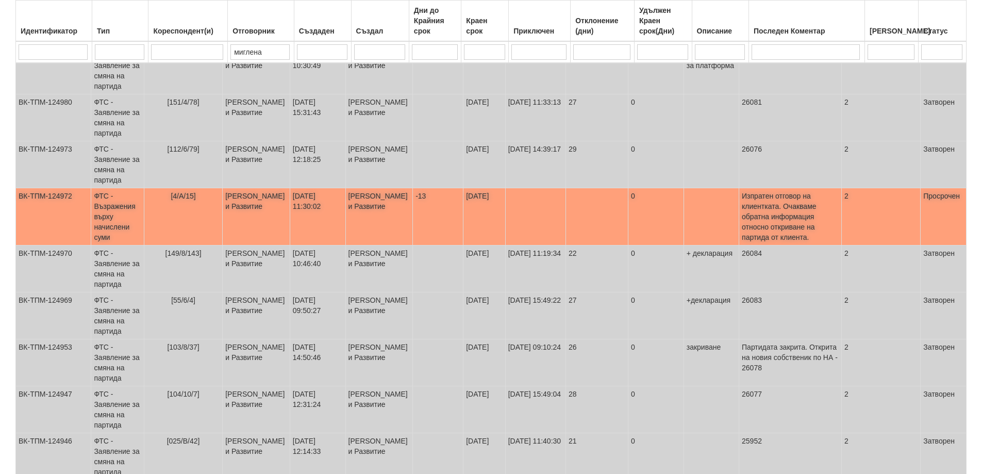
click at [113, 216] on td "ФТС - Възражения върху начислени суми" at bounding box center [117, 216] width 53 height 57
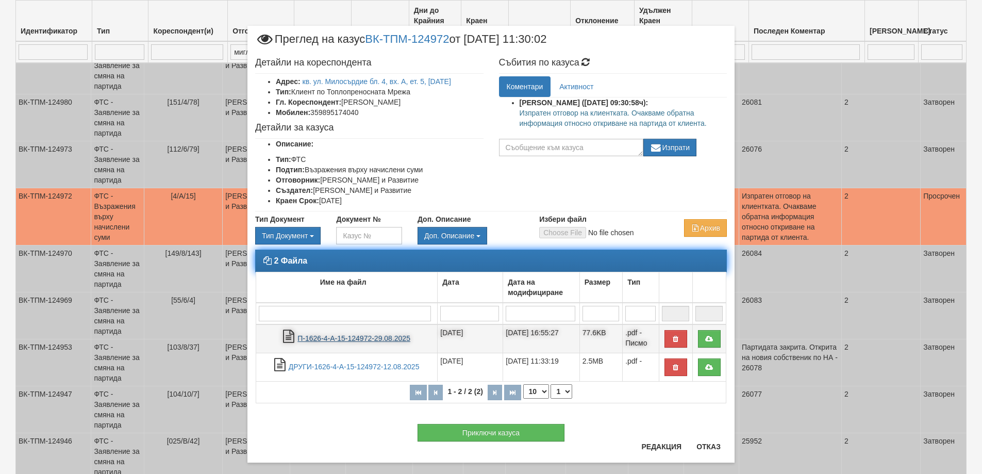
click at [364, 339] on link "П-1626-4-А-15-124972-29.08.2025" at bounding box center [353, 338] width 113 height 8
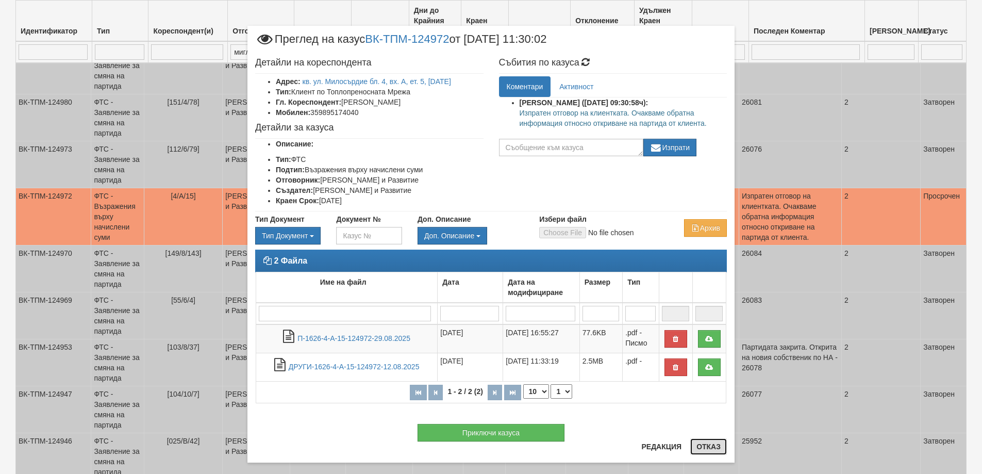
click at [706, 446] on button "Отказ" at bounding box center [708, 446] width 37 height 16
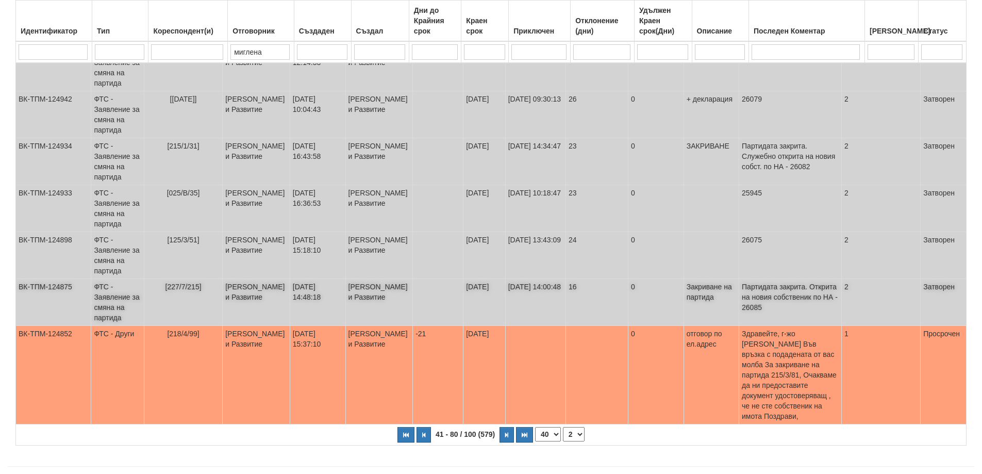
scroll to position [1729, 0]
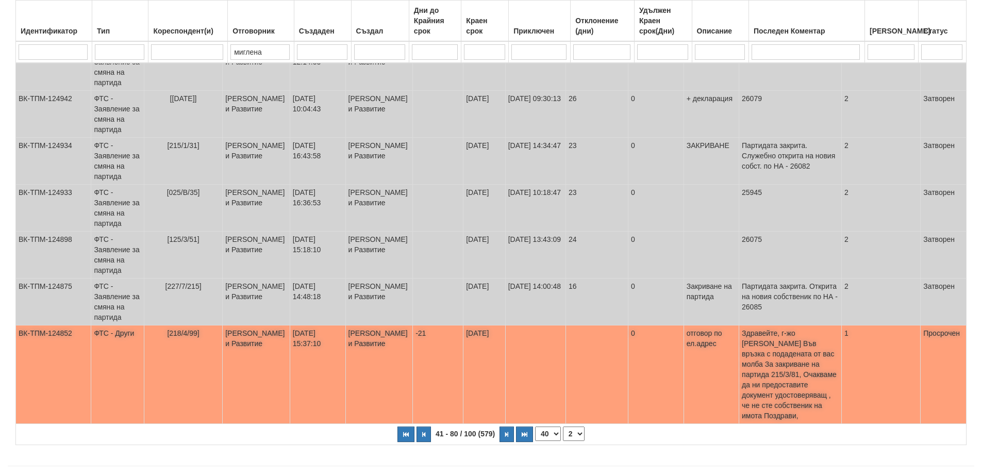
click at [114, 339] on td "ФТС - Други" at bounding box center [117, 374] width 53 height 98
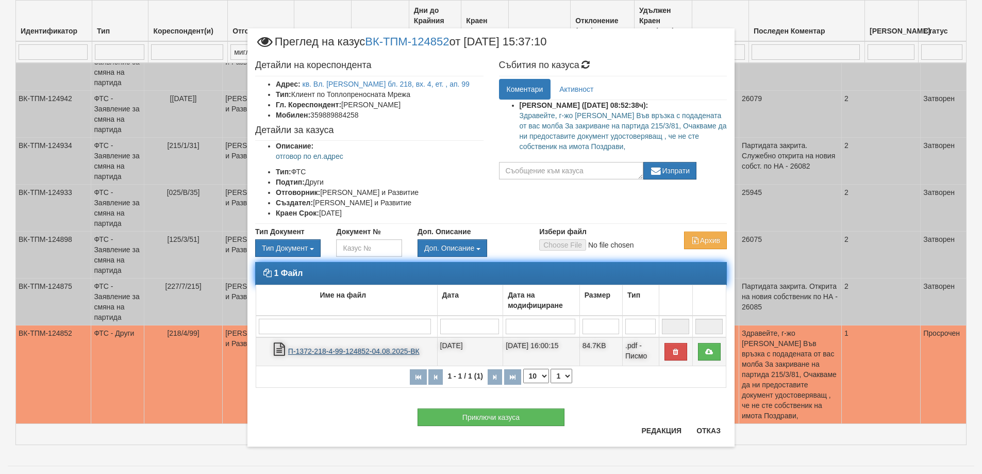
click at [323, 349] on link "П-1372-218-4-99-124852-04.08.2025-ВК" at bounding box center [353, 351] width 131 height 8
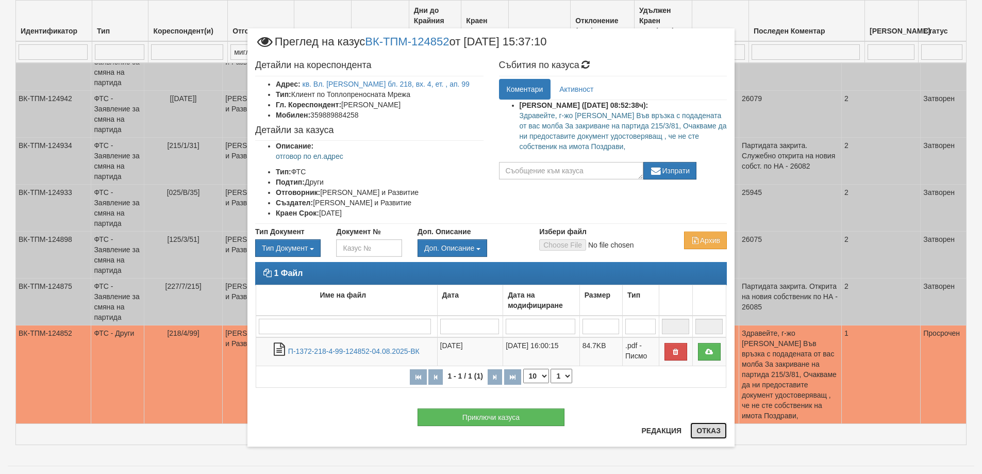
click at [714, 432] on button "Отказ" at bounding box center [708, 430] width 37 height 16
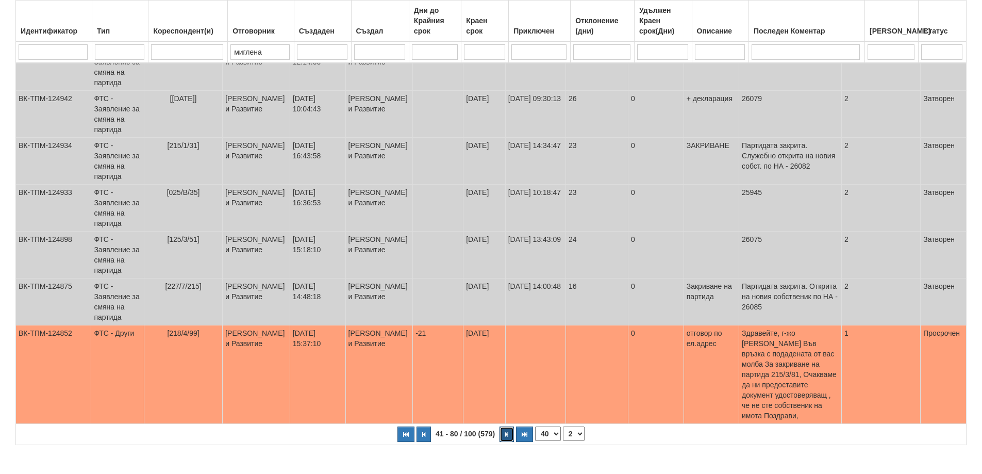
click at [507, 431] on icon "button" at bounding box center [506, 434] width 3 height 6
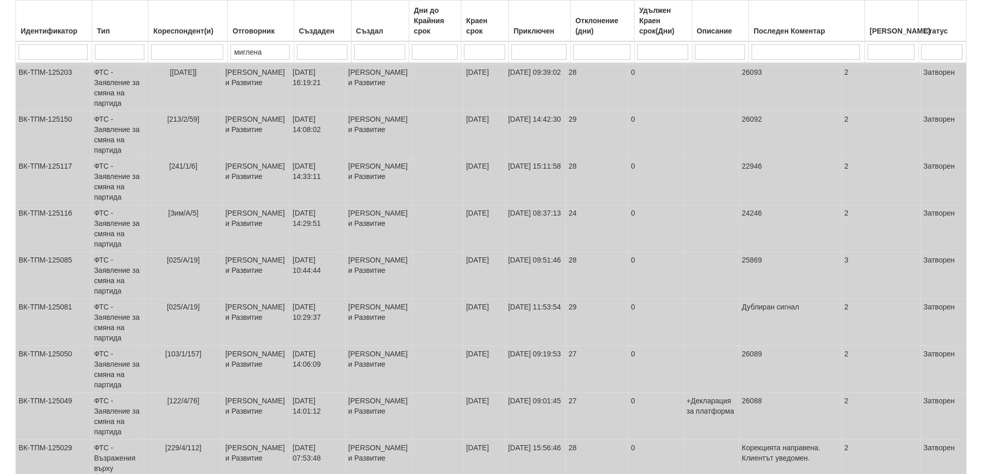
select select "3"
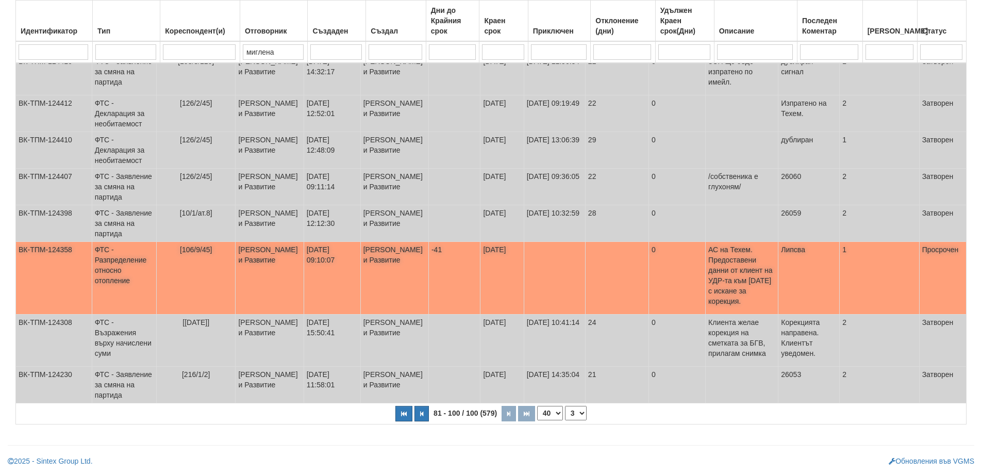
click at [110, 258] on td "ФТС - Разпределение относно отопление" at bounding box center [124, 278] width 64 height 73
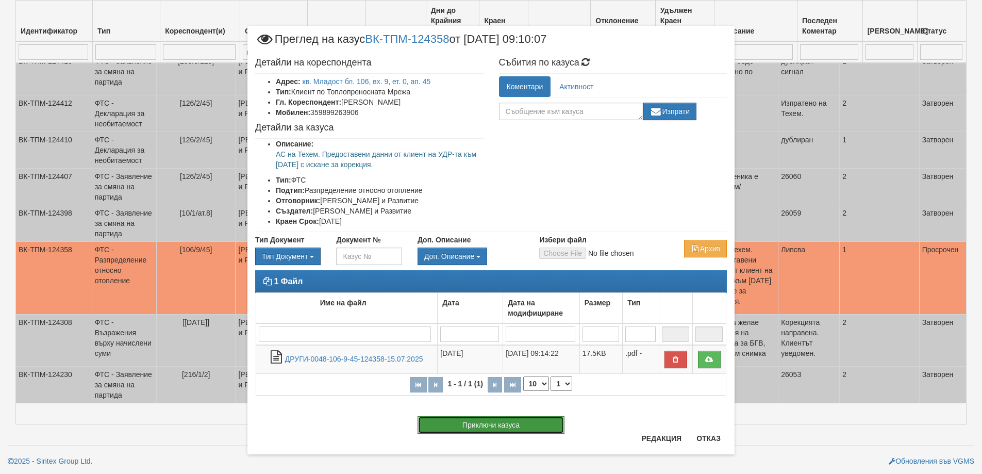
click at [505, 426] on button "Приключи казуса" at bounding box center [491, 425] width 147 height 18
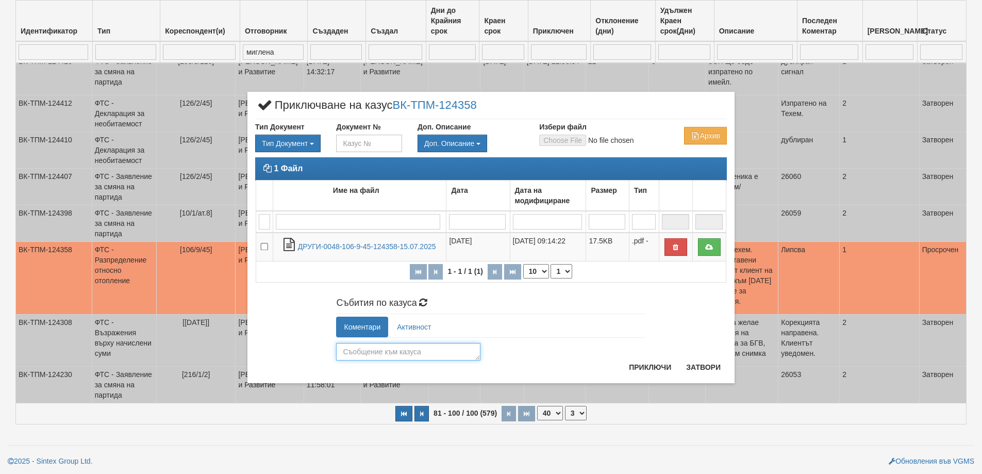
click at [358, 349] on textarea at bounding box center [408, 352] width 144 height 18
type textarea "Изготвени корекции от Техем. Клиентът уведомен."
click at [639, 364] on button "Приключи" at bounding box center [650, 367] width 55 height 16
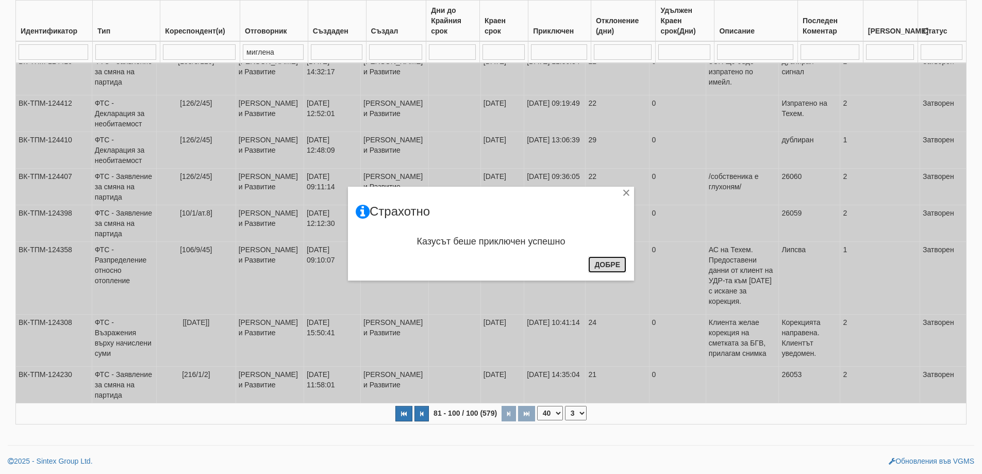
click at [605, 263] on button "Добре" at bounding box center [607, 264] width 38 height 16
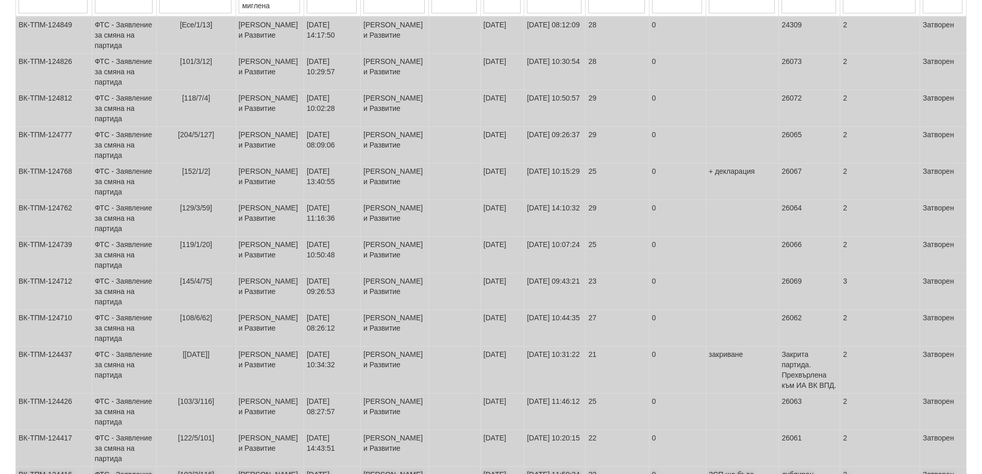
scroll to position [28, 0]
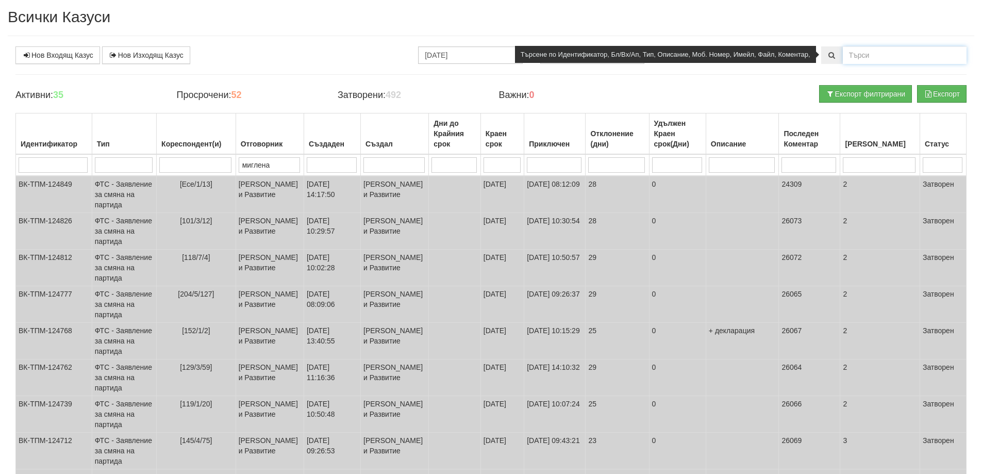
click at [861, 50] on input "text" at bounding box center [905, 55] width 124 height 18
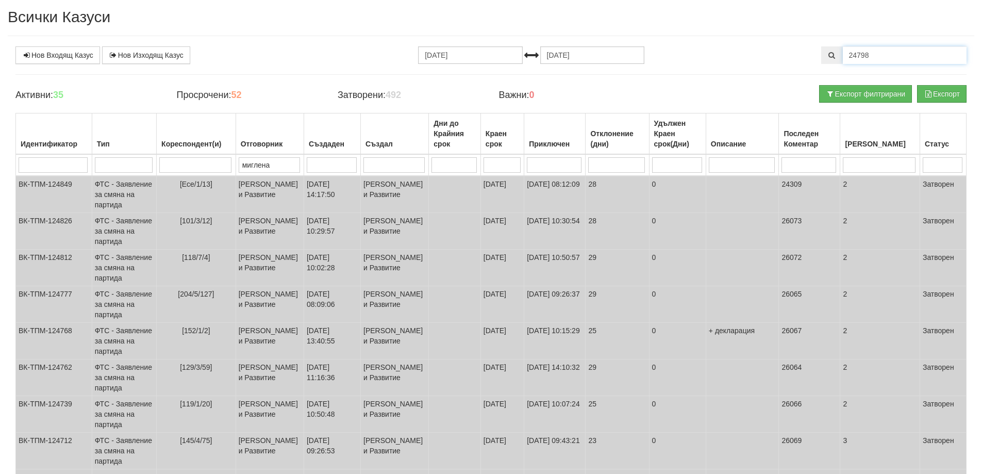
type input "24798"
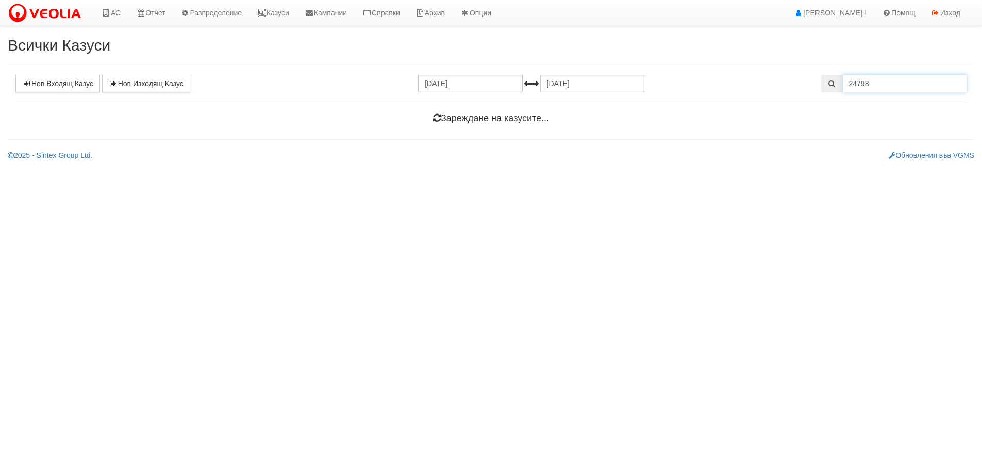
scroll to position [0, 0]
select select "1"
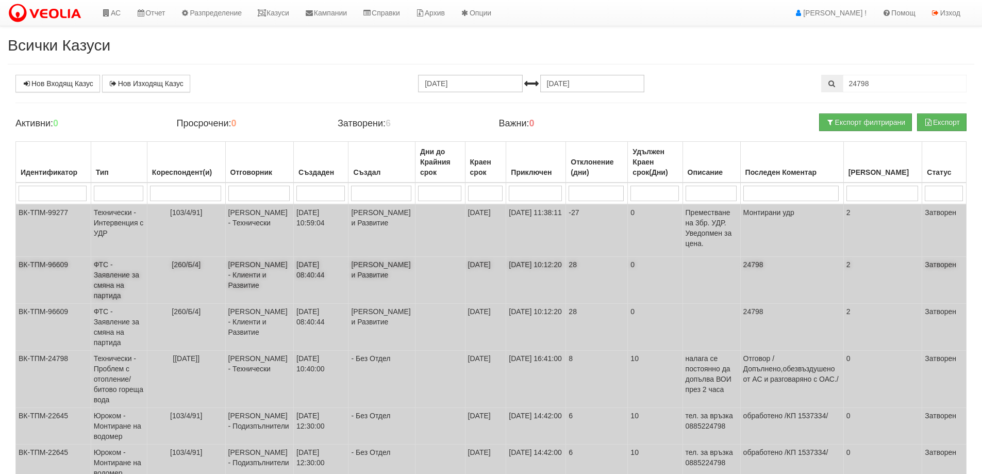
click at [120, 288] on td "ФТС - Заявление за смяна на партида" at bounding box center [119, 280] width 56 height 47
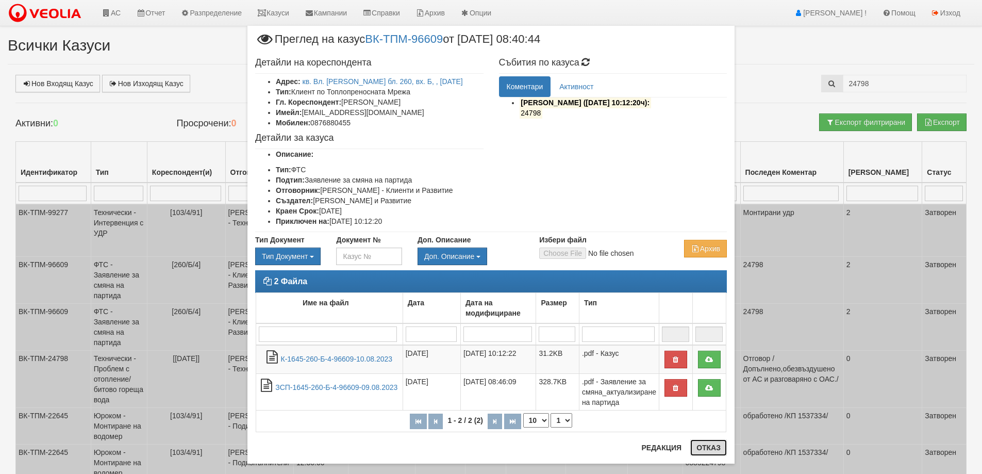
click at [702, 443] on button "Отказ" at bounding box center [708, 447] width 37 height 16
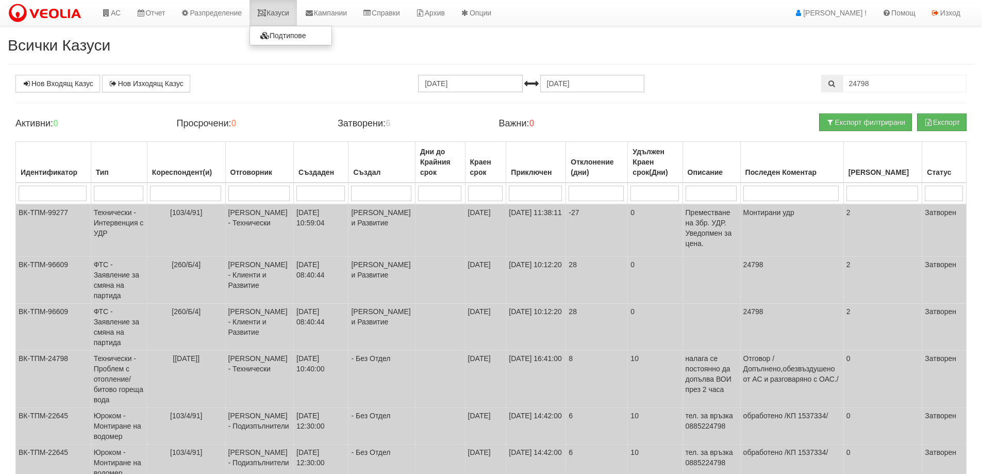
click at [288, 10] on link "Казуси" at bounding box center [272, 13] width 47 height 26
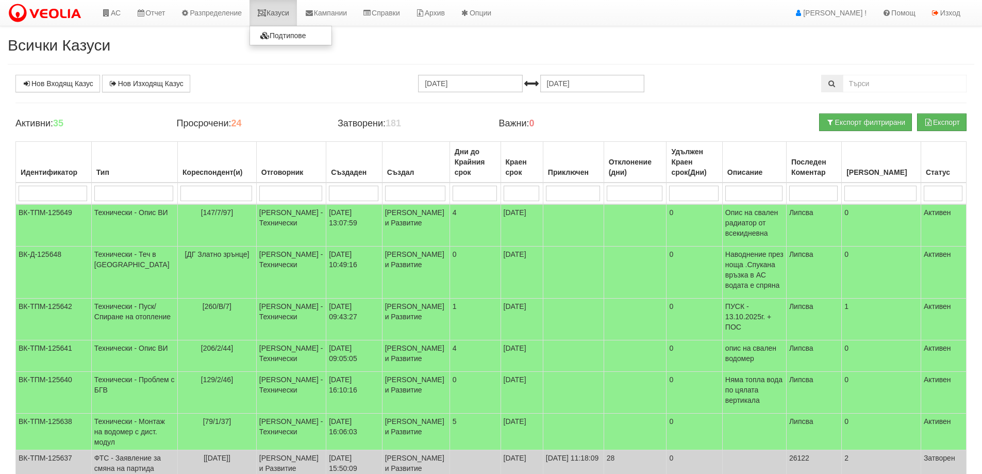
click at [281, 10] on link "Казуси" at bounding box center [272, 13] width 47 height 26
click at [284, 19] on link "Казуси" at bounding box center [272, 13] width 47 height 26
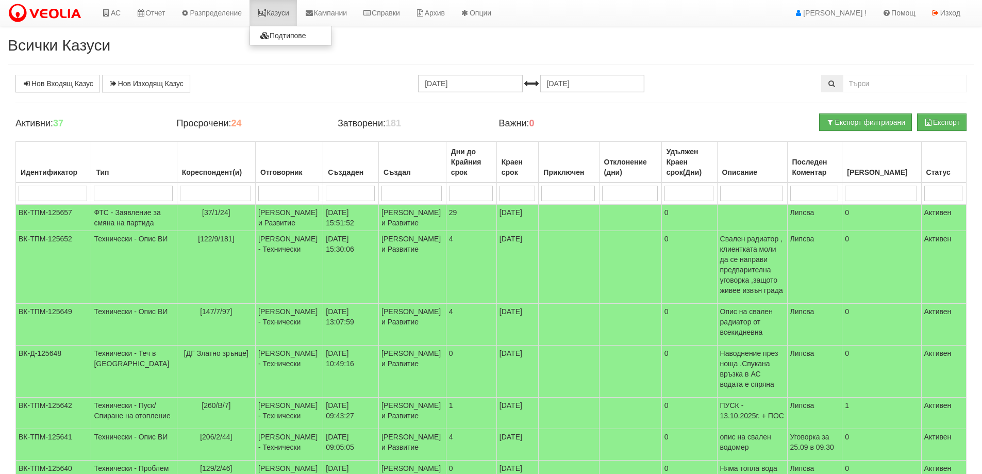
click at [281, 10] on link "Казуси" at bounding box center [272, 13] width 47 height 26
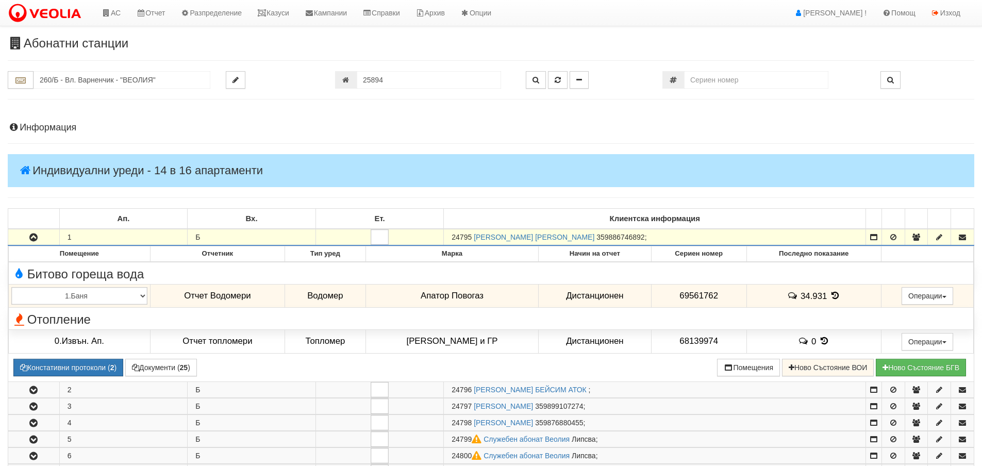
scroll to position [103, 0]
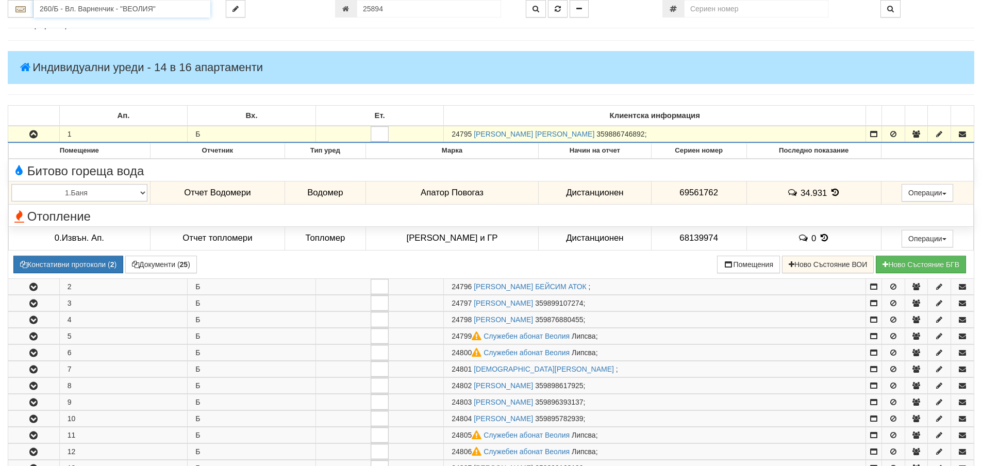
click at [48, 9] on input "260/Б - Вл. Варненчик - "ВЕОЛИЯ"" at bounding box center [122, 9] width 177 height 18
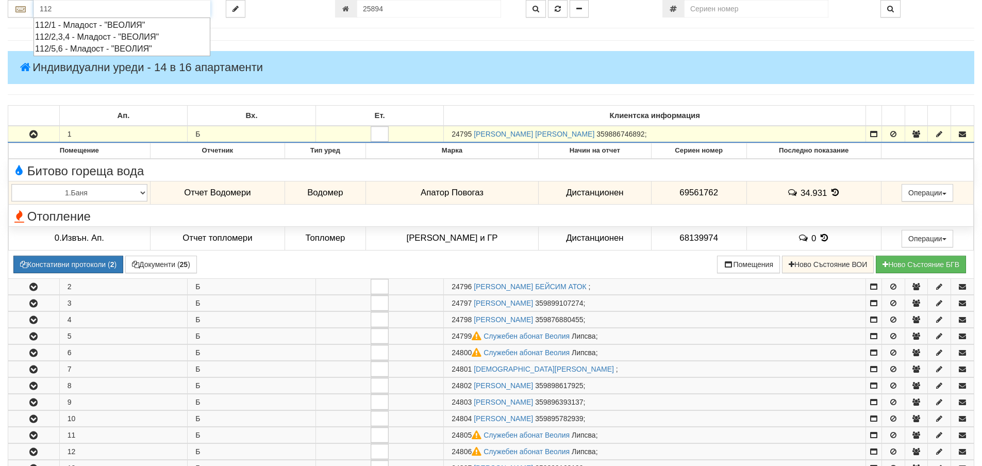
click at [83, 48] on div "112/5,6 - Младост - "ВЕОЛИЯ"" at bounding box center [122, 49] width 174 height 12
type input "112/5,6 - Младост - "ВЕОЛИЯ""
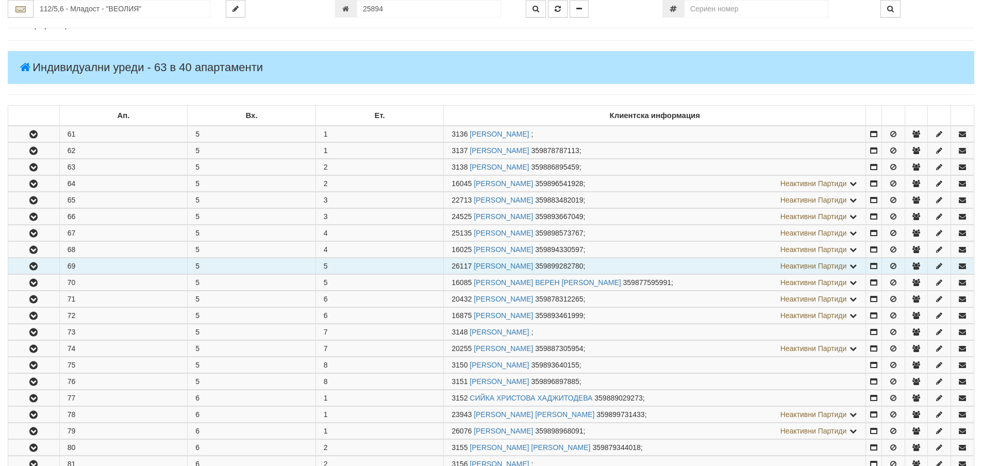
click at [32, 267] on icon "button" at bounding box center [33, 266] width 12 height 7
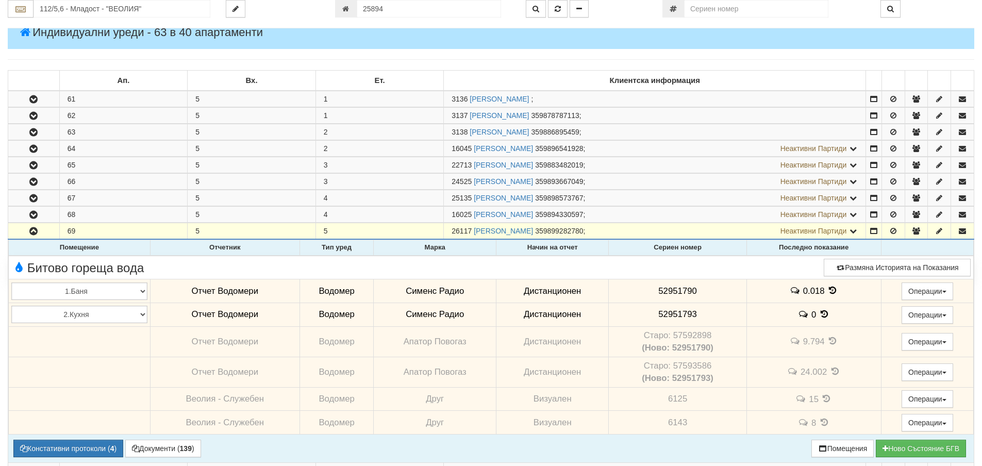
scroll to position [258, 0]
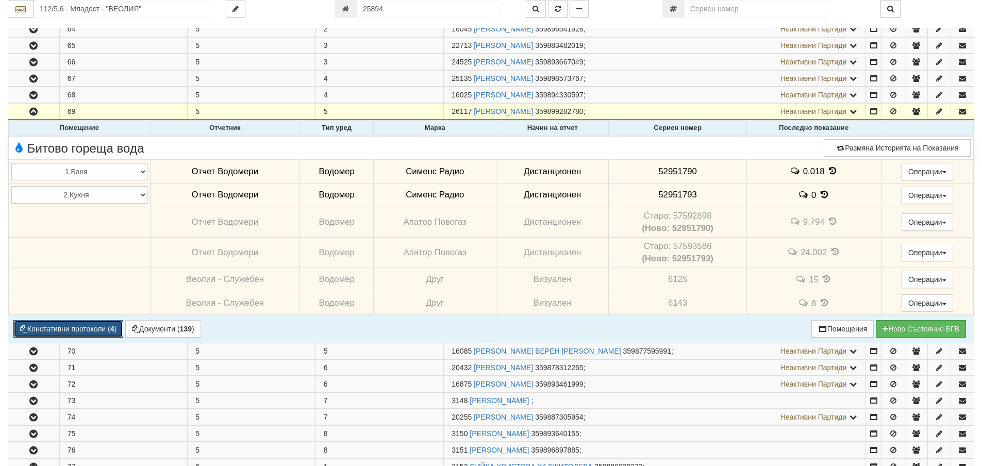
click at [71, 328] on button "Констативни протоколи ( 4 )" at bounding box center [68, 329] width 110 height 18
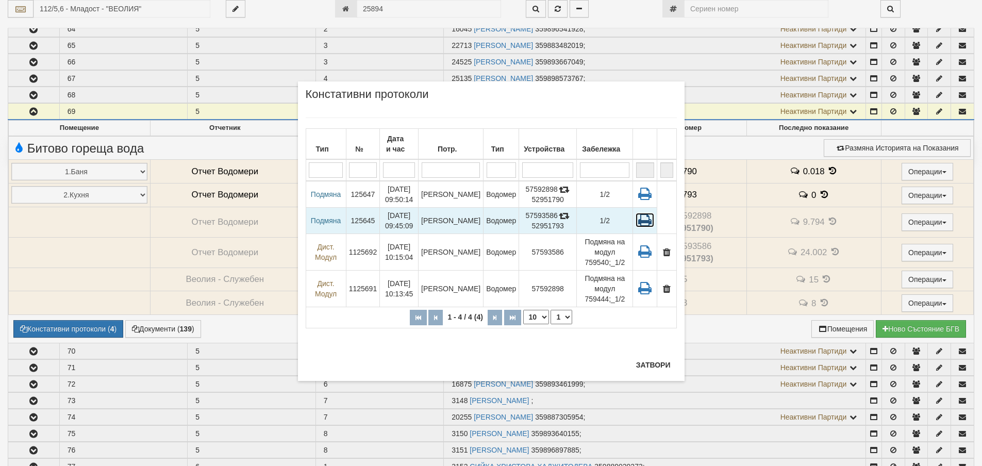
click at [648, 221] on icon at bounding box center [645, 220] width 19 height 14
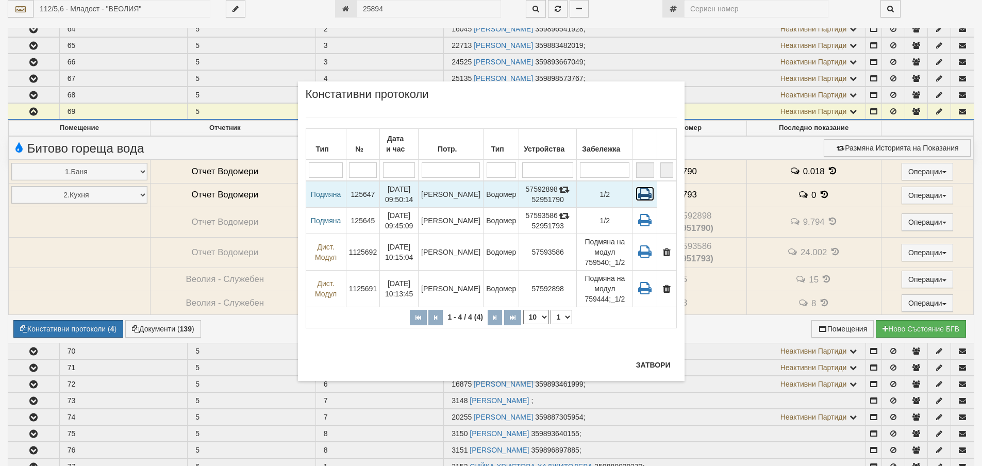
click at [645, 192] on icon at bounding box center [645, 194] width 19 height 14
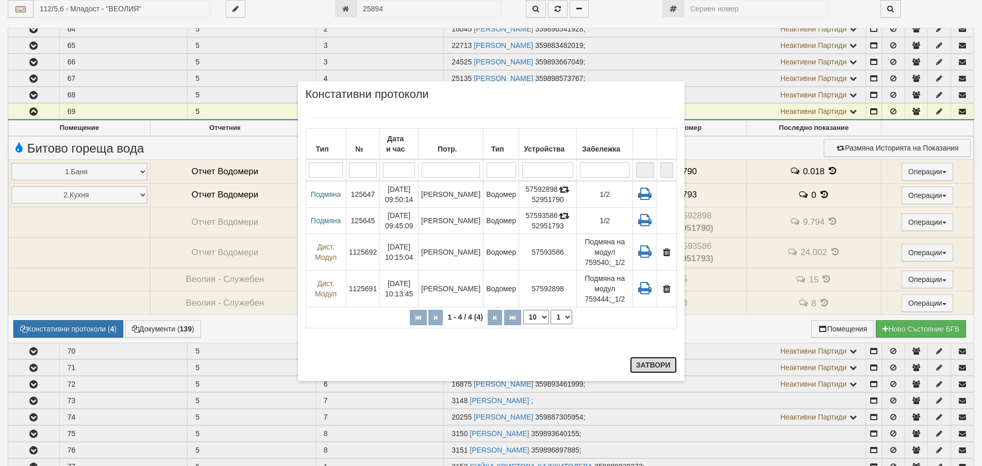
click at [646, 365] on button "Затвори" at bounding box center [653, 365] width 47 height 16
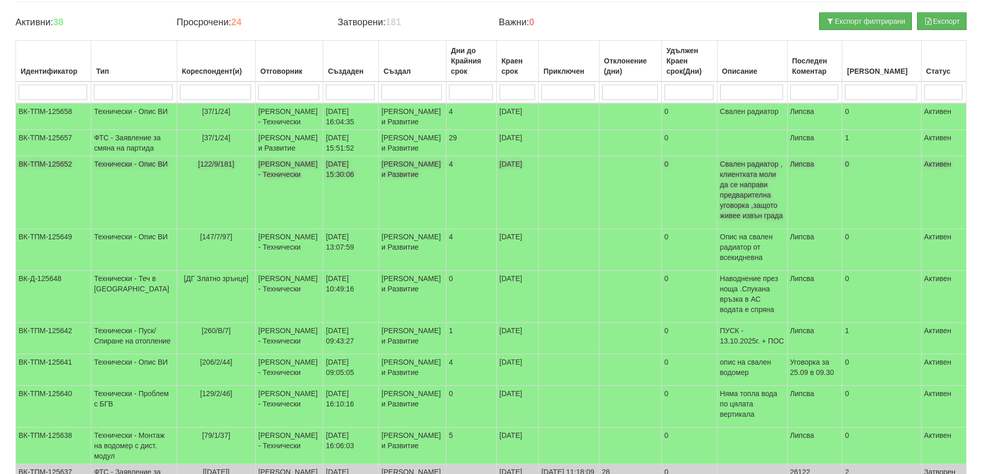
scroll to position [103, 0]
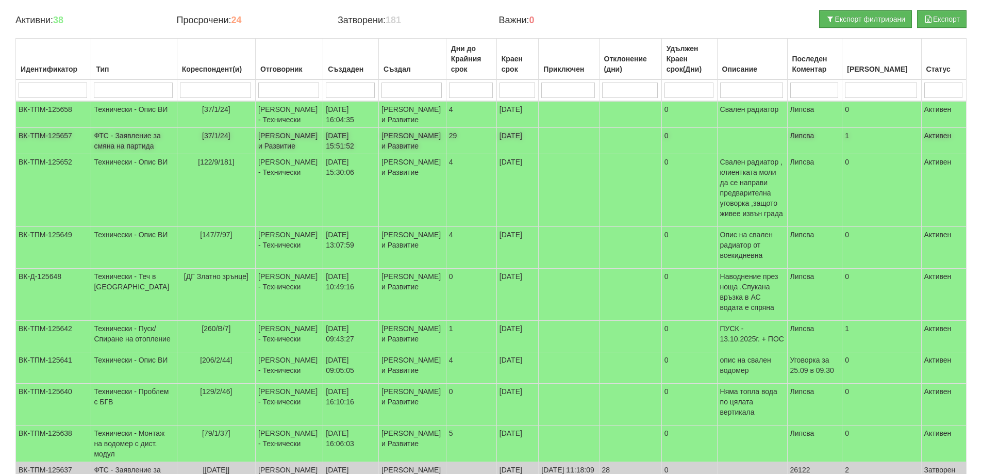
click at [109, 154] on td "ФТС - Заявление за смяна на партида" at bounding box center [134, 141] width 86 height 26
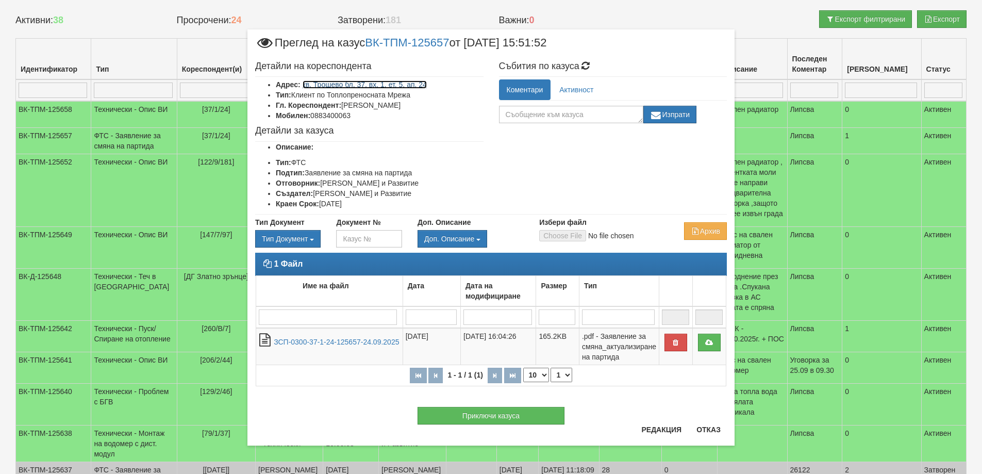
click at [411, 85] on link "кв. Трошево бл. 37, вх. 1, ет. 5, ап. 24" at bounding box center [365, 84] width 124 height 8
click at [710, 430] on button "Отказ" at bounding box center [708, 429] width 37 height 16
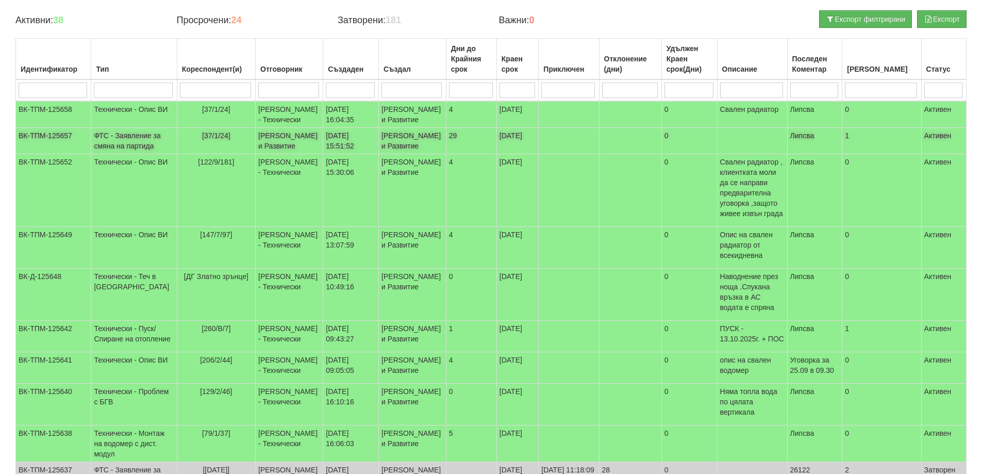
click at [134, 154] on td "ФТС - Заявление за смяна на партида" at bounding box center [134, 141] width 86 height 26
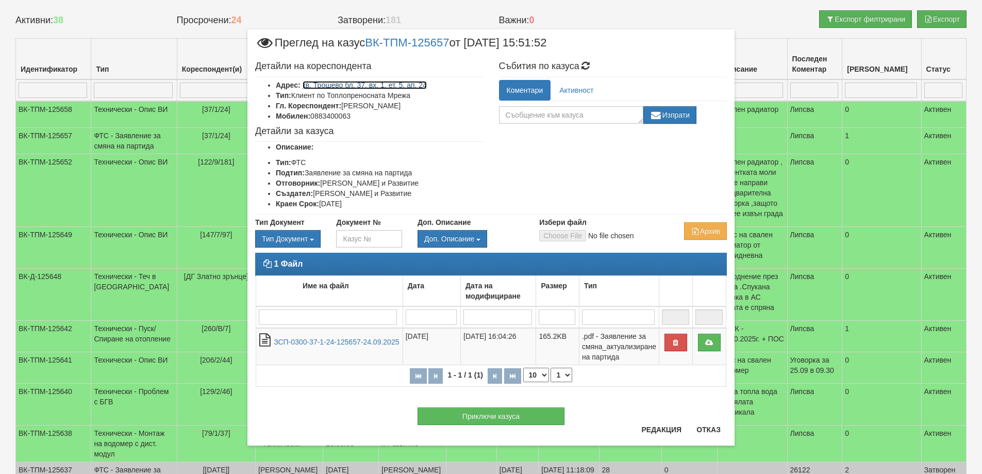
click at [383, 82] on link "кв. Трошево бл. 37, вх. 1, ет. 5, ап. 24" at bounding box center [365, 85] width 124 height 8
click at [710, 429] on button "Отказ" at bounding box center [708, 429] width 37 height 16
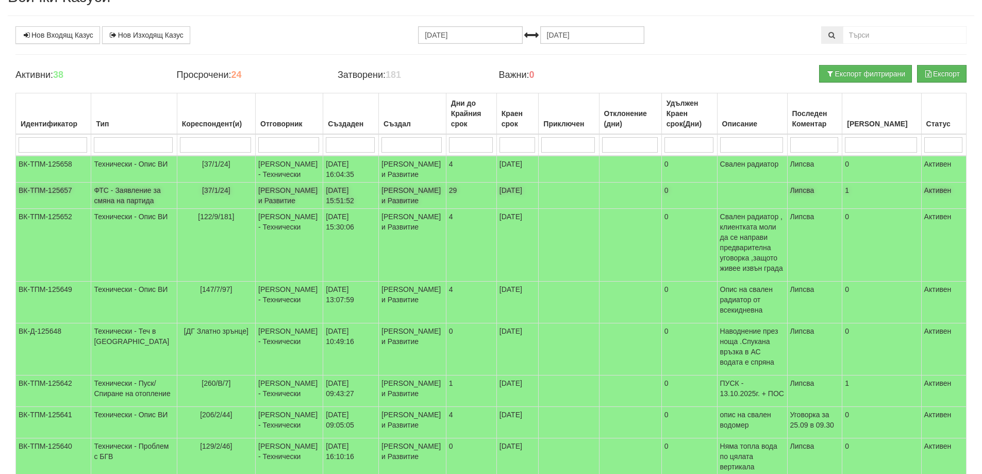
scroll to position [0, 0]
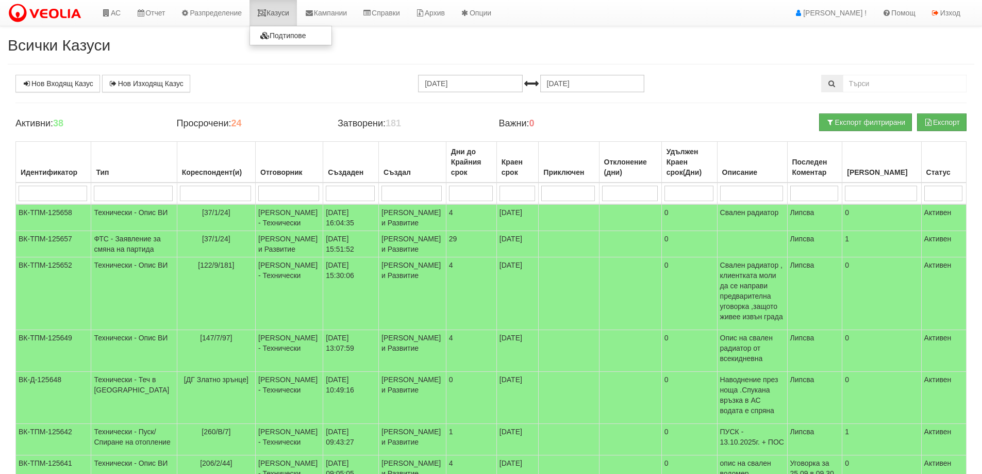
click at [274, 14] on link "Казуси" at bounding box center [272, 13] width 47 height 26
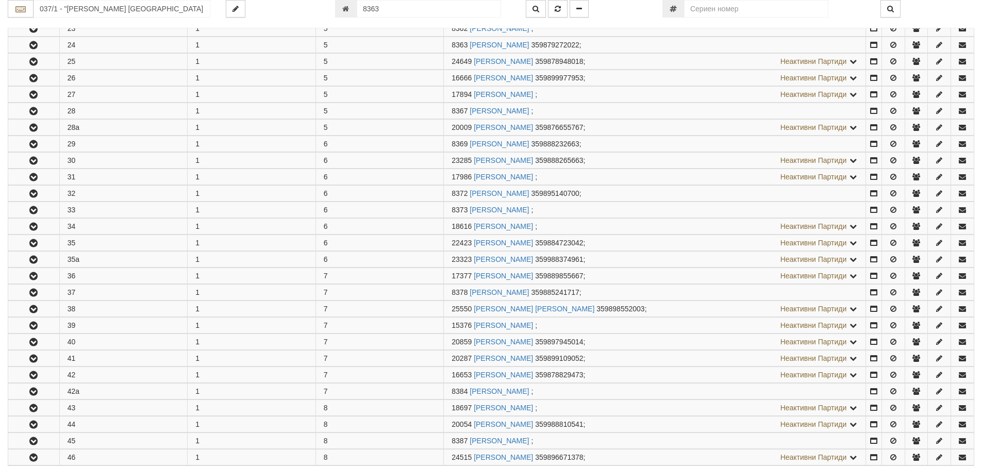
scroll to position [632, 0]
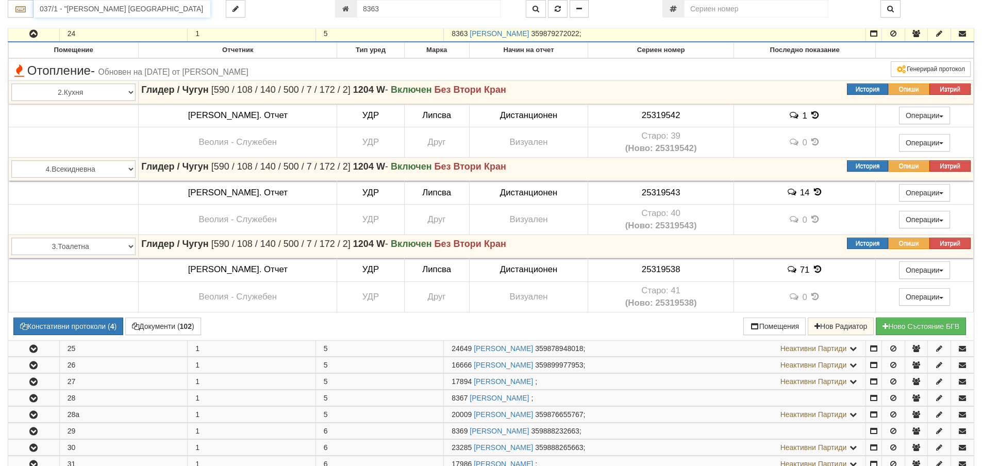
click at [61, 8] on input "037/1 - "[PERSON_NAME] [GEOGRAPHIC_DATA] " ЕАД" at bounding box center [122, 9] width 177 height 18
type input "037"
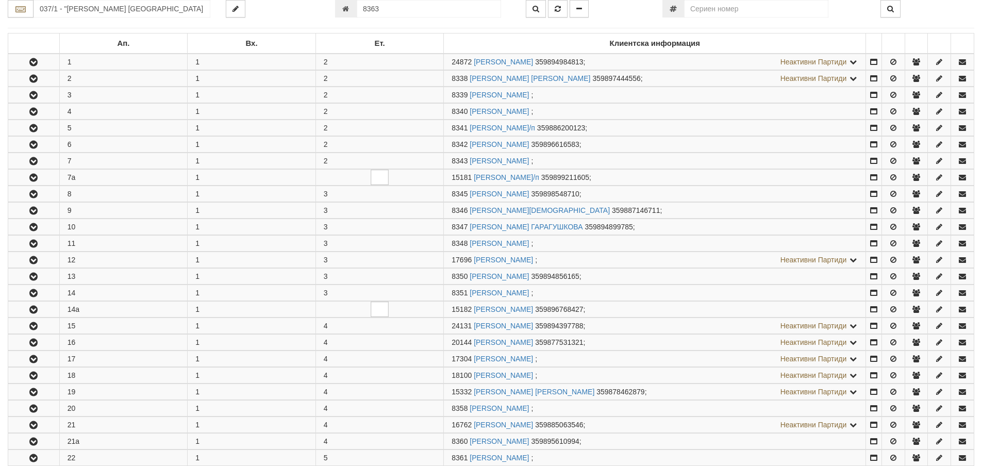
scroll to position [14, 0]
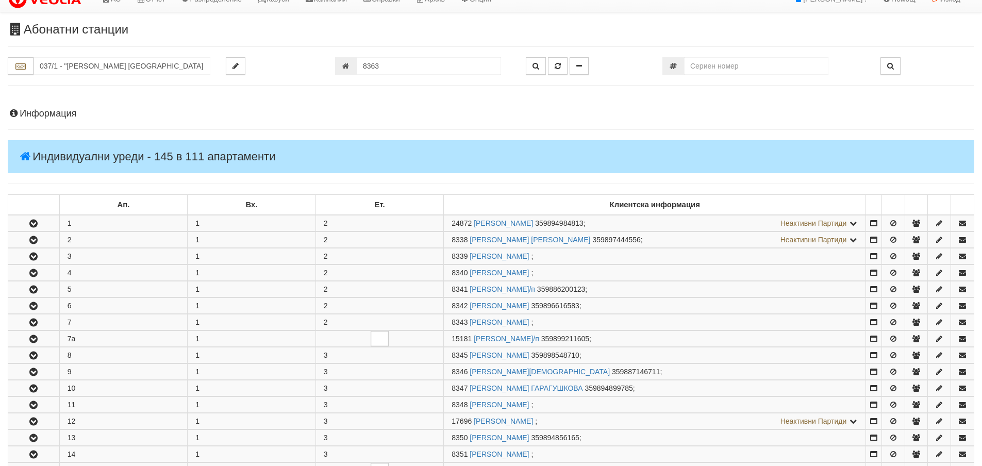
click at [59, 113] on h4 "Информация" at bounding box center [491, 114] width 966 height 10
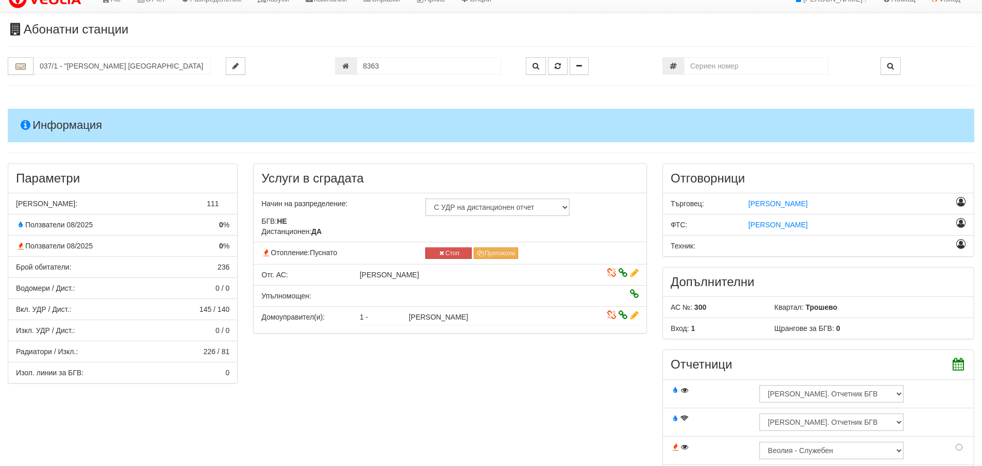
click at [59, 126] on h4 "Информация" at bounding box center [491, 125] width 966 height 33
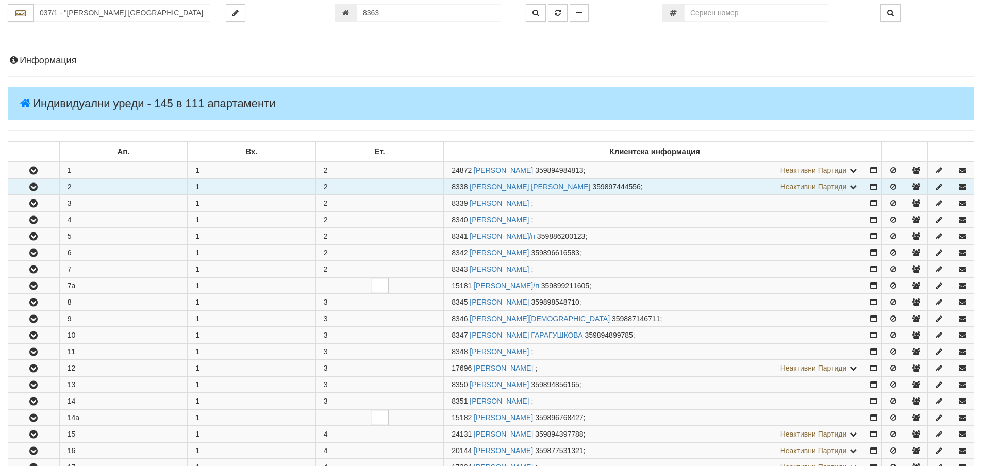
scroll to position [0, 0]
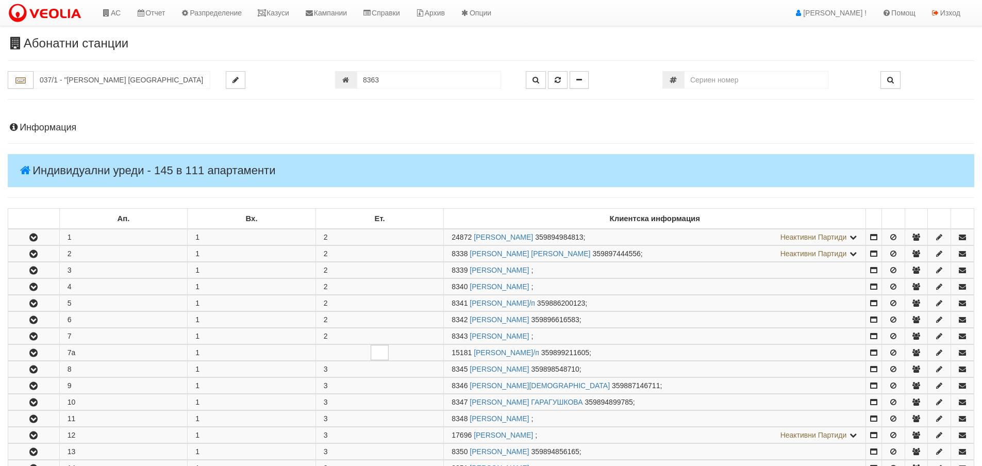
click at [48, 126] on h4 "Информация" at bounding box center [491, 128] width 966 height 10
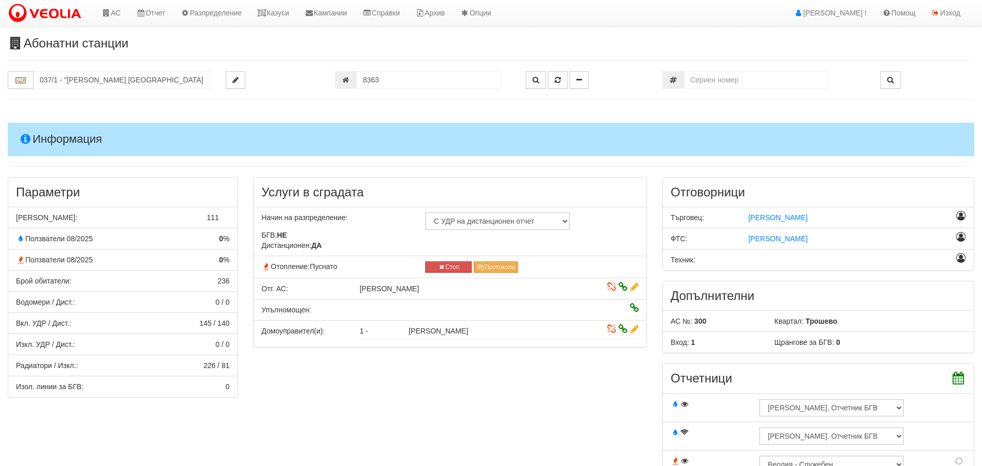
click at [58, 140] on h4 "Информация" at bounding box center [491, 139] width 966 height 33
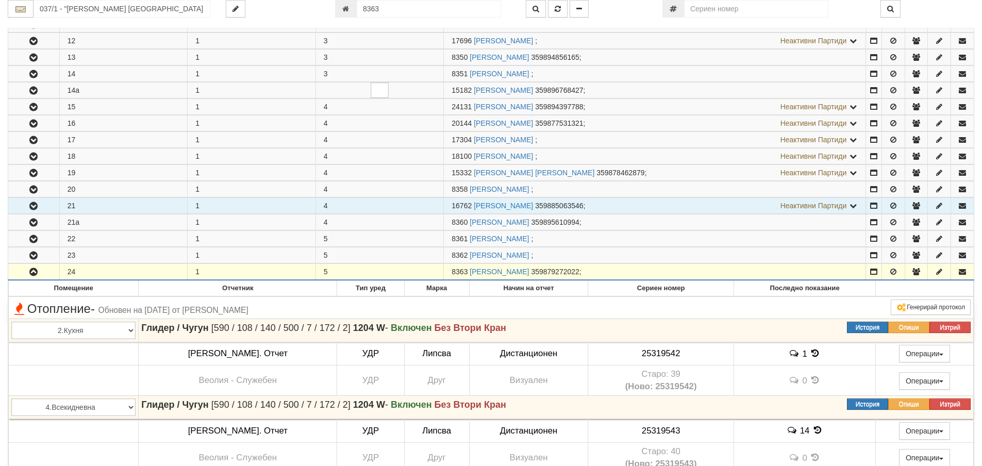
scroll to position [412, 0]
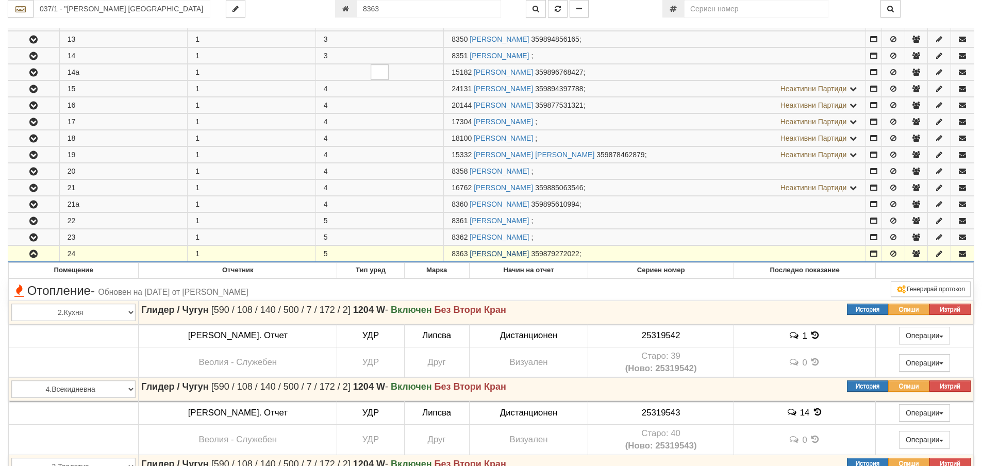
click at [511, 253] on link "[PERSON_NAME]" at bounding box center [499, 253] width 59 height 8
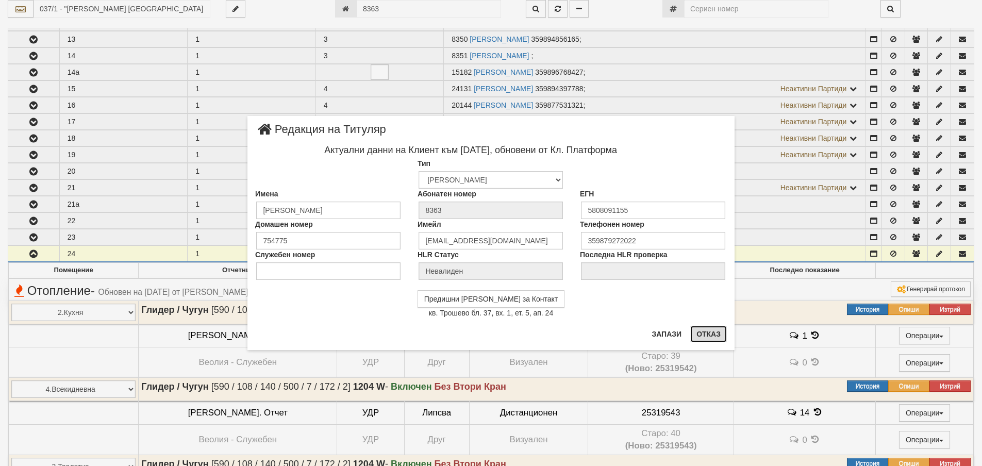
click at [702, 335] on button "Отказ" at bounding box center [708, 334] width 37 height 16
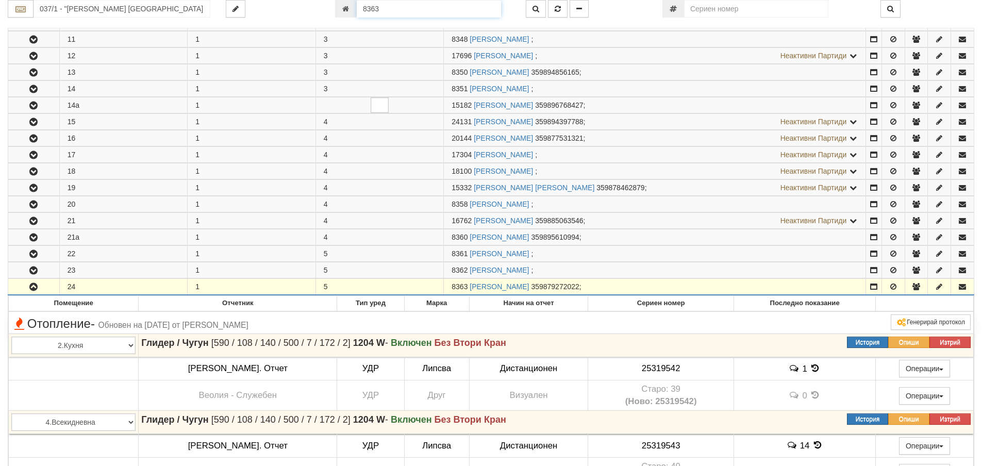
drag, startPoint x: 383, startPoint y: 8, endPoint x: 349, endPoint y: 8, distance: 33.5
click at [349, 8] on div "8363" at bounding box center [422, 9] width 175 height 18
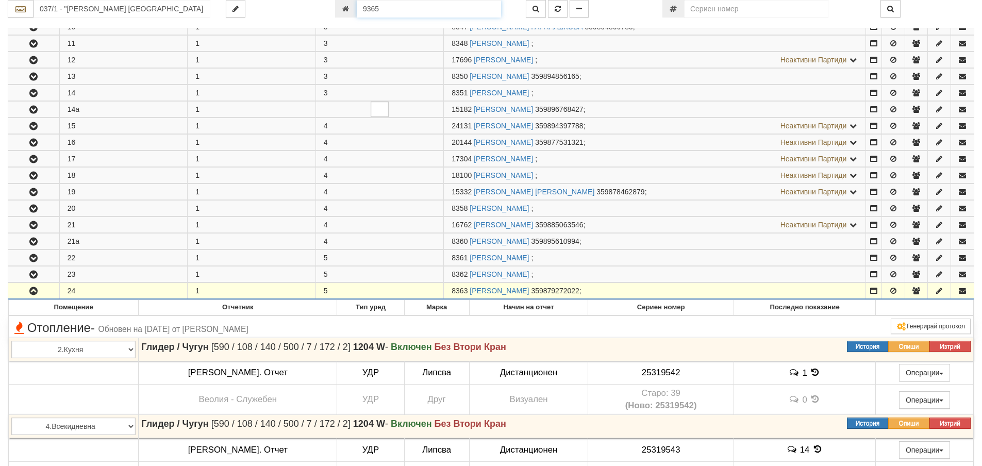
type input "9365"
type input "083/1 - "ВЕОЛИЯ ЕНЕРДЖИ ВАРНА " ЕАД"
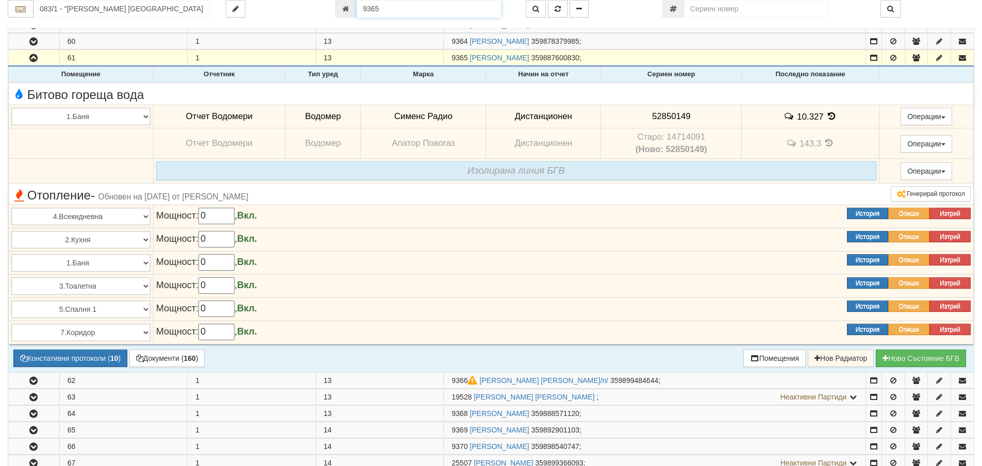
scroll to position [1193, 0]
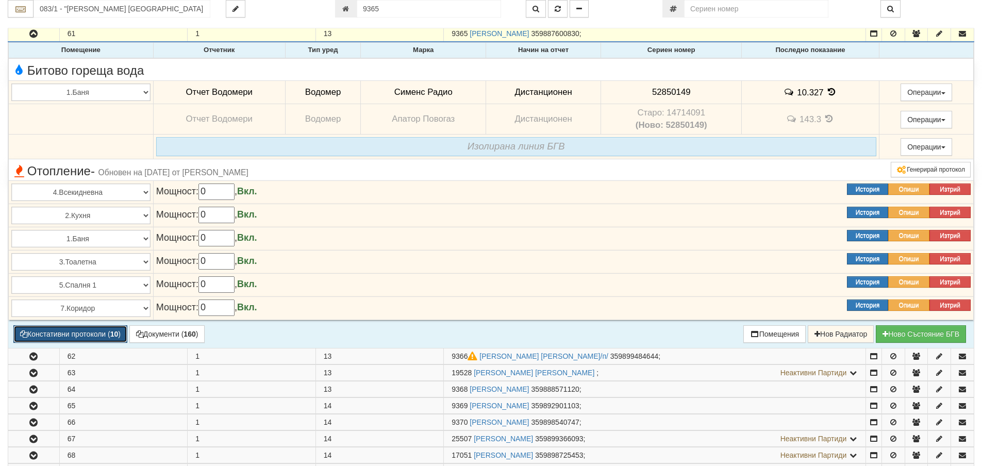
click at [68, 333] on button "Констативни протоколи ( 10 )" at bounding box center [70, 334] width 114 height 18
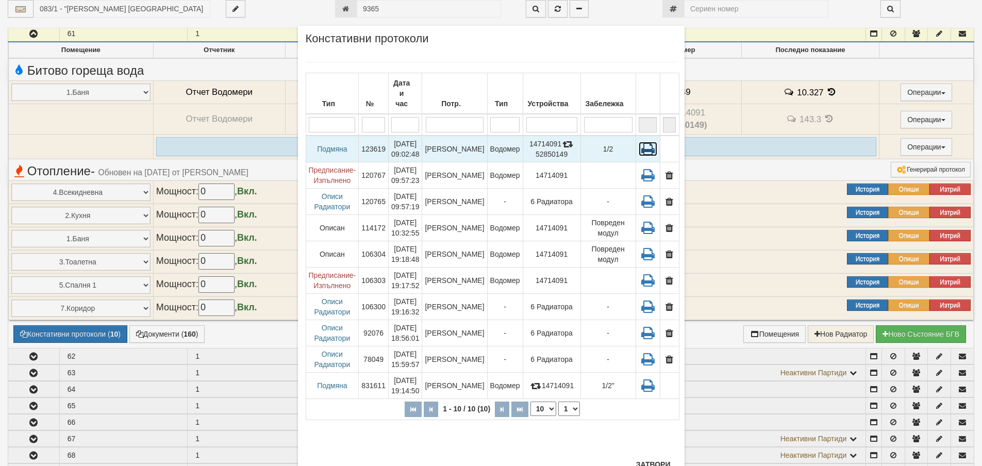
click at [642, 142] on icon at bounding box center [648, 149] width 19 height 14
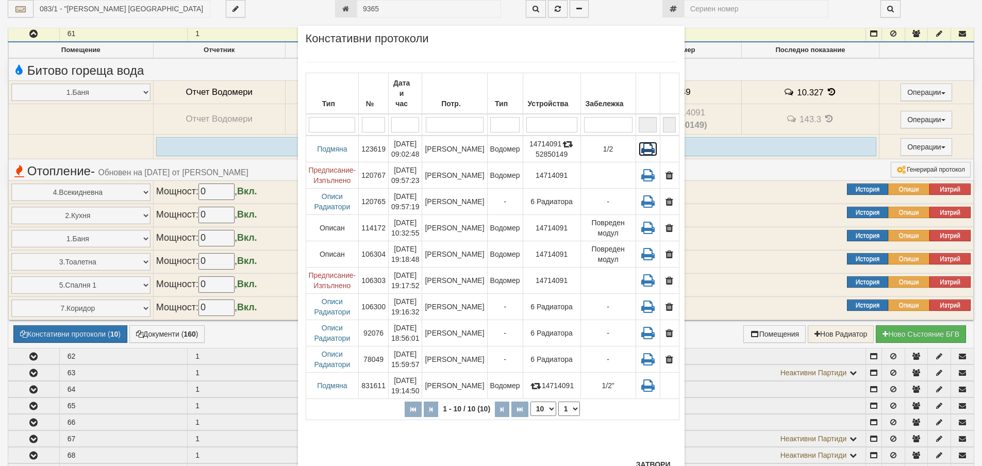
scroll to position [40, 0]
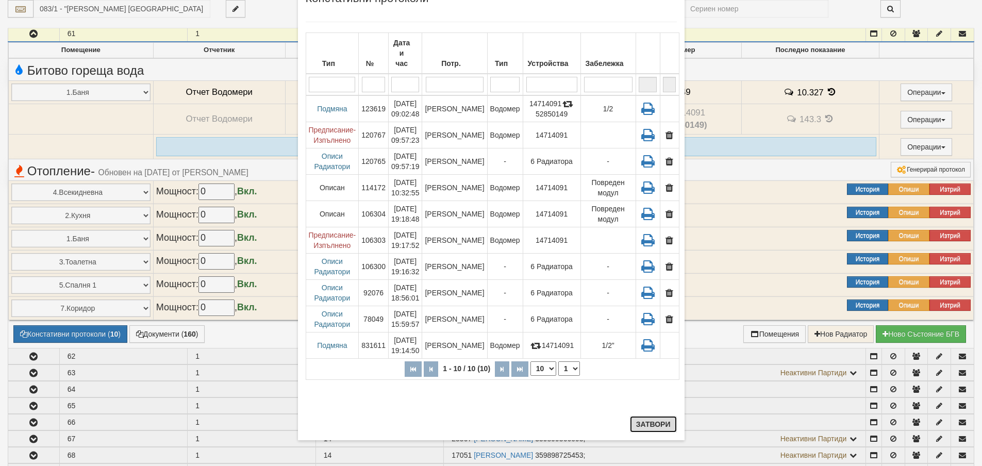
click at [648, 424] on button "Затвори" at bounding box center [653, 424] width 47 height 16
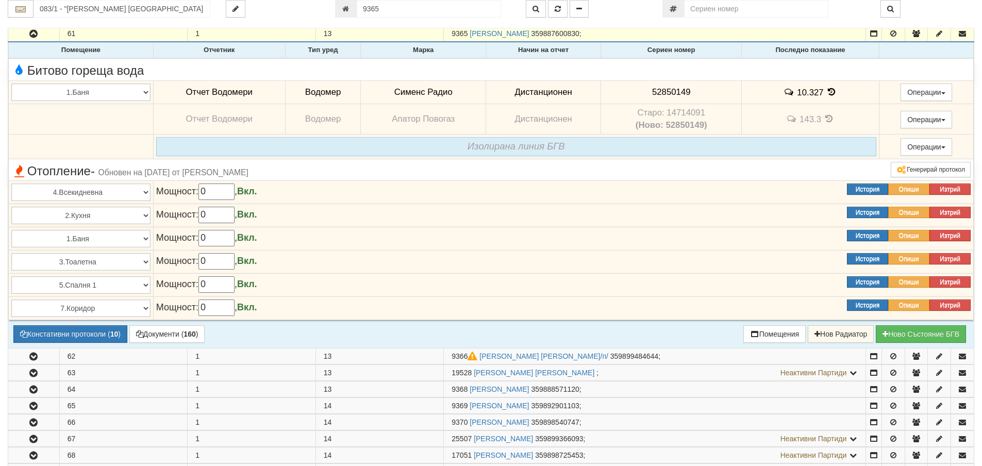
click at [826, 92] on icon at bounding box center [831, 92] width 11 height 9
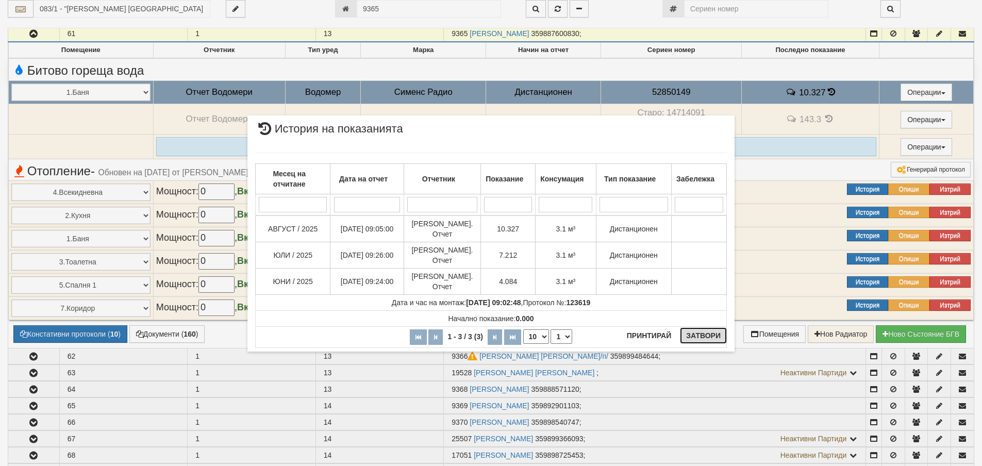
click at [709, 336] on button "Затвори" at bounding box center [703, 335] width 47 height 16
